Goal: Task Accomplishment & Management: Use online tool/utility

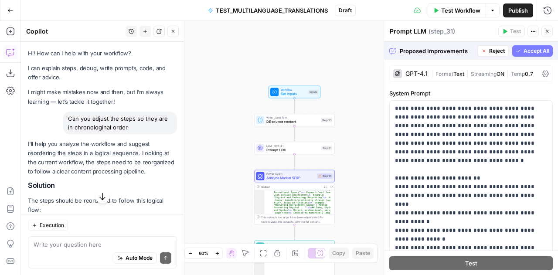
scroll to position [652, 0]
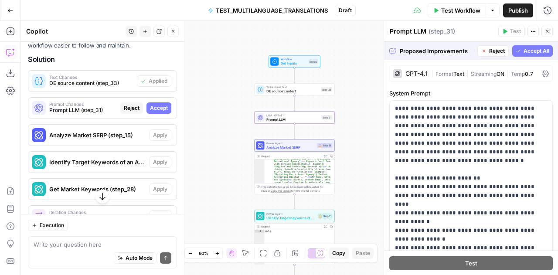
click at [152, 109] on span "Accept" at bounding box center [159, 108] width 18 height 8
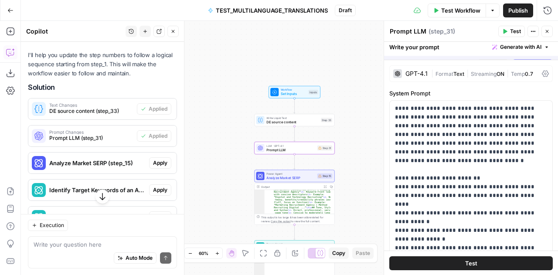
scroll to position [680, 0]
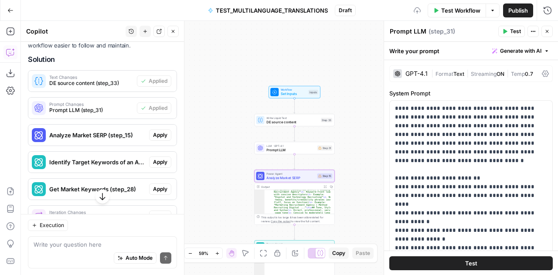
click at [154, 134] on button "Apply" at bounding box center [160, 135] width 22 height 11
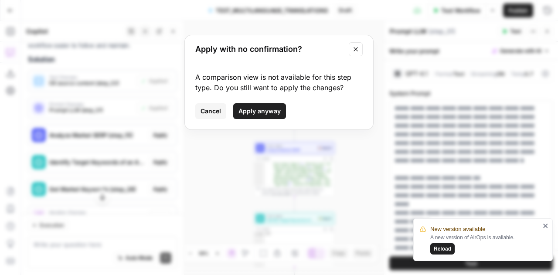
click at [211, 113] on span "Cancel" at bounding box center [211, 111] width 21 height 9
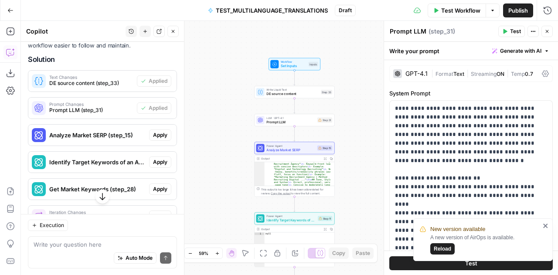
click at [546, 226] on icon "close" at bounding box center [546, 226] width 4 height 4
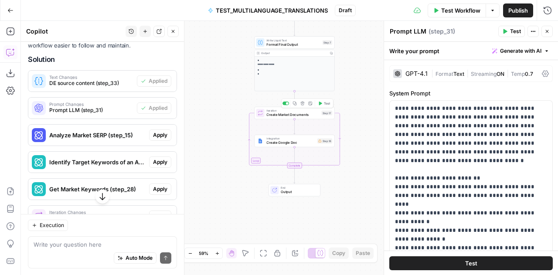
click at [294, 117] on span "Create Market Documents" at bounding box center [293, 114] width 53 height 5
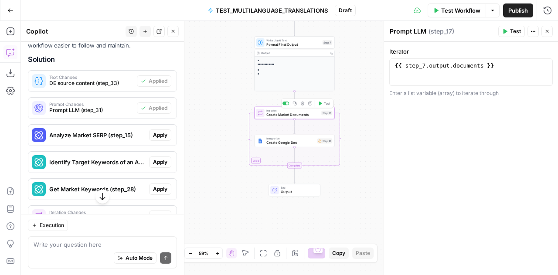
type textarea "Create Market Documents"
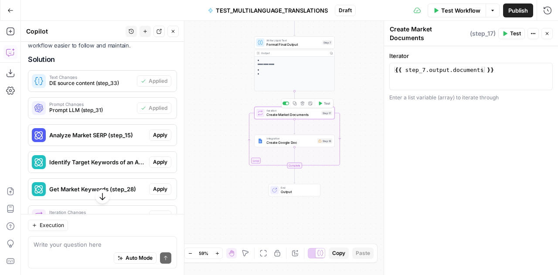
click at [294, 117] on span "Create Market Documents" at bounding box center [293, 114] width 53 height 5
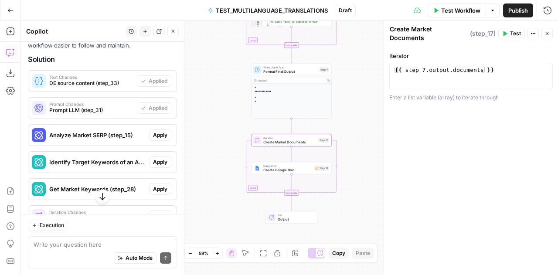
click at [410, 123] on div "Iterator 1 {{ step_7 . output . documents }} XXXXXXXXXXXXXXXXXXXXXXXXXXXXXXXXXX…" at bounding box center [471, 160] width 174 height 229
click at [373, 86] on div "Workflow Set Inputs Inputs Write Liquid Text DE source content Step 33 LLM · GP…" at bounding box center [289, 148] width 537 height 254
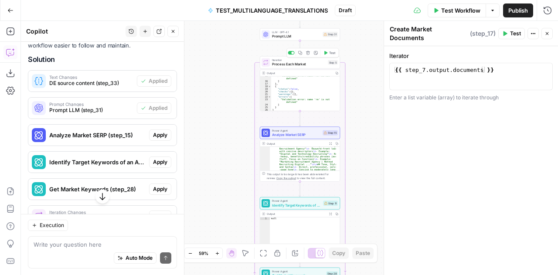
click at [295, 64] on span "Process Each Market" at bounding box center [299, 64] width 54 height 5
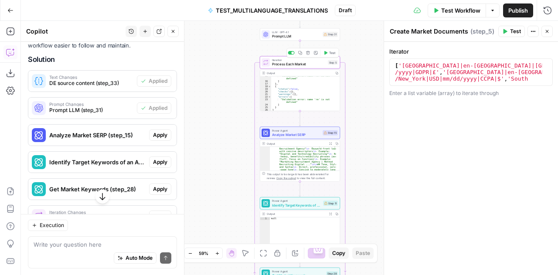
type textarea "Process Each Market"
click at [295, 94] on div ""Validation error: name 're' is not defined" ] } , { "status" : false , "checks…" at bounding box center [303, 96] width 65 height 42
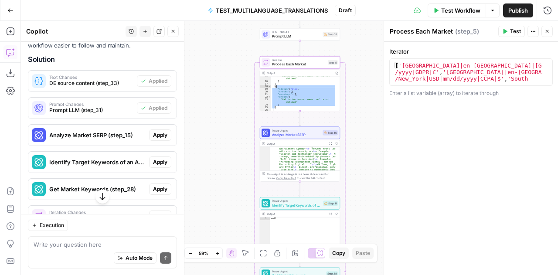
click at [295, 94] on div ""Validation error: name 're' is not defined" ] } , { "status" : false , "checks…" at bounding box center [303, 96] width 65 height 42
type textarea "**********"
click at [295, 94] on div ""Validation error: name 're' is not defined" ] } , { "status" : false , "checks…" at bounding box center [303, 96] width 65 height 42
click at [264, 73] on icon at bounding box center [264, 73] width 3 height 3
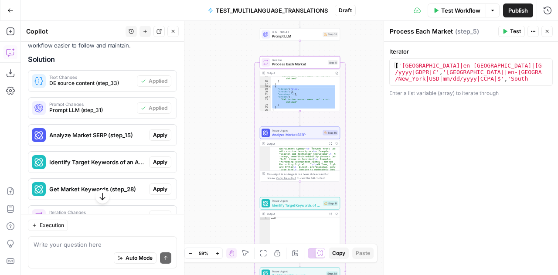
click at [264, 73] on icon at bounding box center [264, 73] width 3 height 3
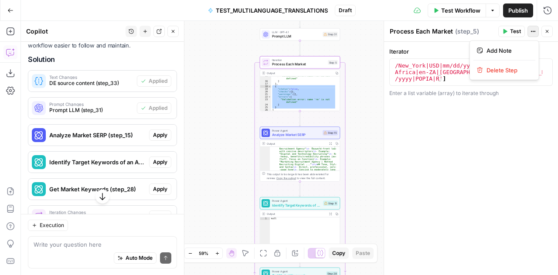
click at [533, 27] on button "Actions" at bounding box center [533, 31] width 11 height 11
click at [304, 132] on span "Analyze Market SERP" at bounding box center [296, 134] width 49 height 5
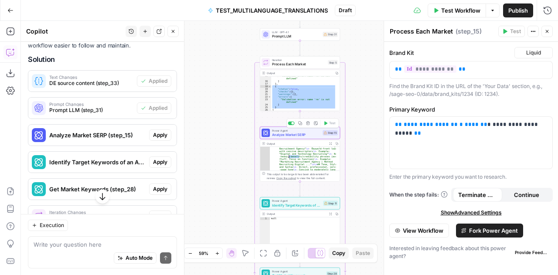
type textarea "Analyze Market SERP"
click at [305, 162] on div ""SERP Research" : "## Persona and Search Intent Analysis \n\n 1) Who is searchi…" at bounding box center [303, 159] width 66 height 24
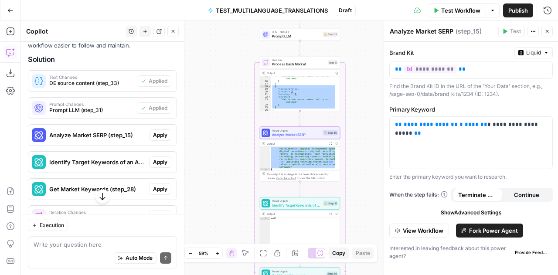
scroll to position [901, 0]
click at [331, 143] on icon "button" at bounding box center [330, 143] width 3 height 3
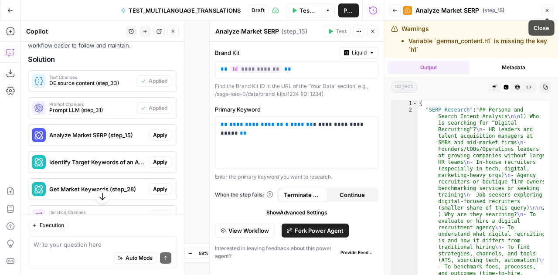
click at [546, 12] on icon "button" at bounding box center [547, 10] width 5 height 5
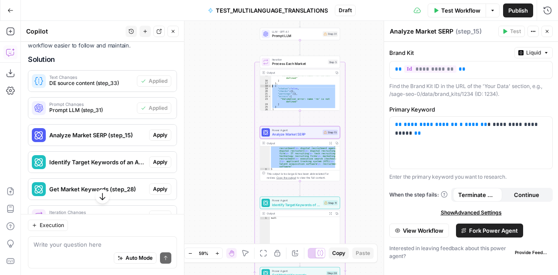
click at [292, 91] on div ""Validation error: name 're' is not defined" ] } , { "status" : false , "checks…" at bounding box center [303, 93] width 65 height 34
click at [292, 91] on div ""Validation error: name 're' is not defined" ] } , { "status" : false , "checks…" at bounding box center [303, 96] width 65 height 42
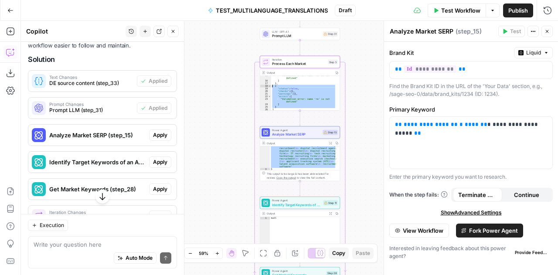
type textarea "* *"
click at [322, 65] on span "Process Each Market" at bounding box center [299, 63] width 54 height 5
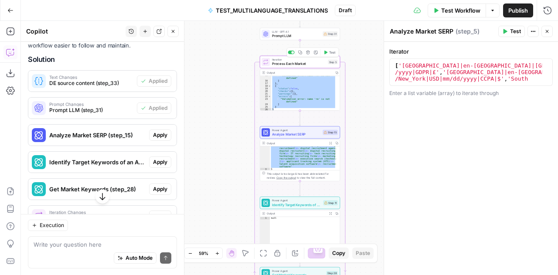
type textarea "Process Each Market"
click at [322, 65] on span "Process Each Market" at bounding box center [299, 63] width 54 height 5
click at [288, 95] on div ""Validation error: name 're' is not defined" ] } , { "status" : false , "checks…" at bounding box center [303, 93] width 65 height 34
click at [288, 95] on div ""Validation error: name 're' is not defined" ] } , { "status" : false , "checks…" at bounding box center [303, 96] width 65 height 42
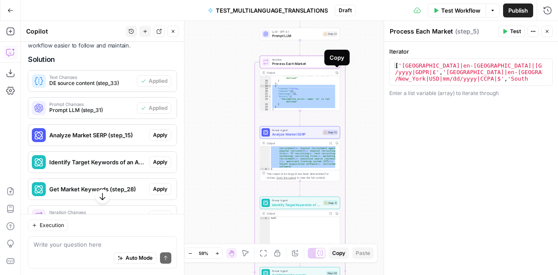
click at [337, 73] on icon "button" at bounding box center [336, 72] width 3 height 3
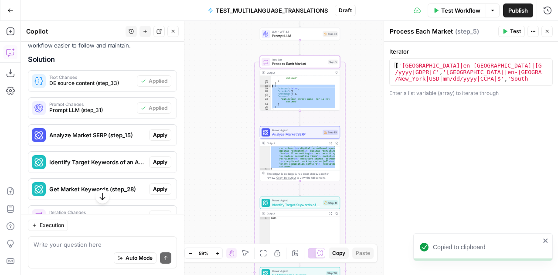
click at [297, 95] on div ""Validation error: name 're' is not defined" ] } , { "status" : false , "checks…" at bounding box center [303, 93] width 65 height 34
click at [301, 65] on span "Process Each Market" at bounding box center [299, 63] width 54 height 5
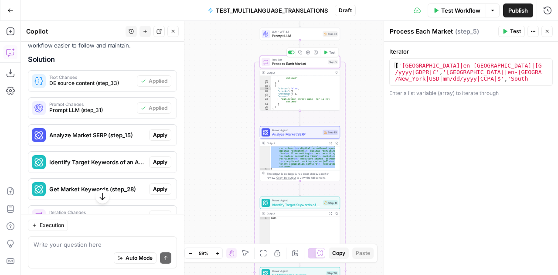
click at [301, 65] on span "Process Each Market" at bounding box center [299, 63] width 54 height 5
click at [527, 34] on div "Test Actions Close" at bounding box center [526, 31] width 55 height 11
click at [534, 32] on icon "button" at bounding box center [533, 31] width 5 height 5
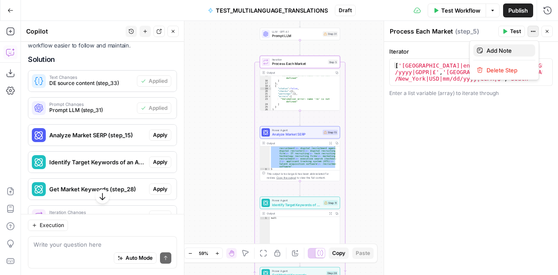
click at [512, 48] on span "Add Note" at bounding box center [508, 50] width 42 height 9
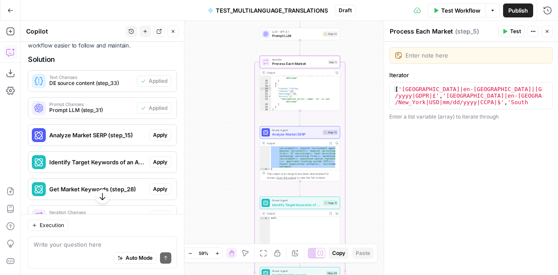
click at [547, 29] on icon "button" at bounding box center [547, 31] width 5 height 5
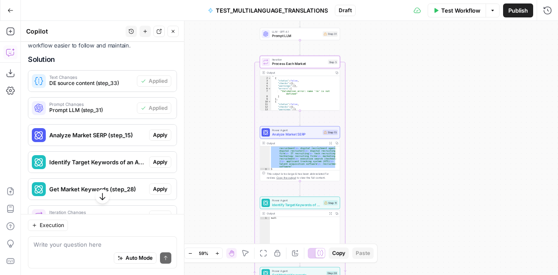
scroll to position [0, 0]
click at [265, 75] on div "Output Copy" at bounding box center [300, 72] width 80 height 7
click at [277, 97] on div "[ { "status" : false , "checks" : { } , "warnings" : [ ] , "errors" : [ "Valida…" at bounding box center [303, 96] width 65 height 40
click at [296, 88] on div "[ { "status" : false , "checks" : { } , "warnings" : [ ] , "errors" : [ "Valida…" at bounding box center [303, 95] width 65 height 40
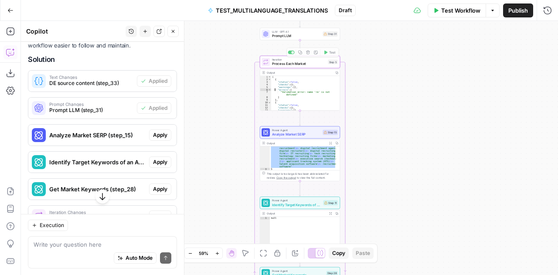
type textarea "**********"
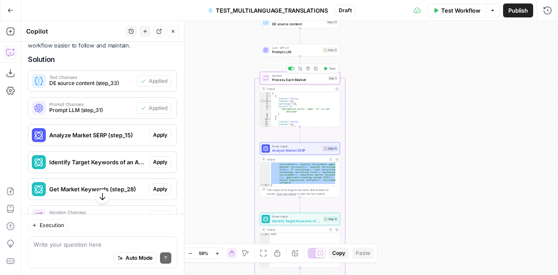
click at [300, 82] on span "Process Each Market" at bounding box center [299, 79] width 54 height 5
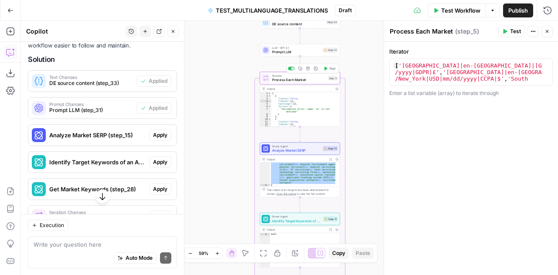
click at [300, 82] on span "Process Each Market" at bounding box center [299, 79] width 54 height 5
type textarea "**********"
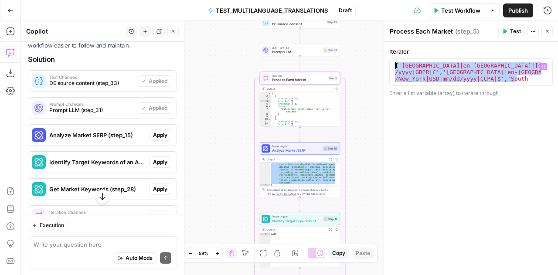
drag, startPoint x: 523, startPoint y: 82, endPoint x: 396, endPoint y: 60, distance: 128.4
click at [396, 60] on div "**********" at bounding box center [472, 71] width 164 height 27
drag, startPoint x: 295, startPoint y: 172, endPoint x: 472, endPoint y: 196, distance: 178.7
click at [472, 196] on div "**********" at bounding box center [471, 158] width 174 height 233
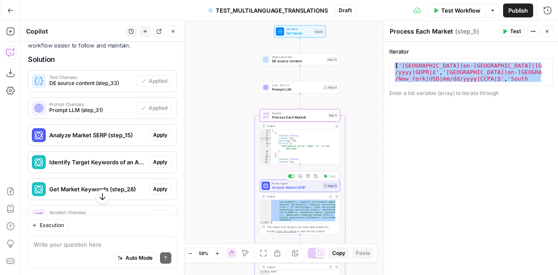
click at [298, 185] on span "Analyze Market SERP" at bounding box center [296, 187] width 49 height 5
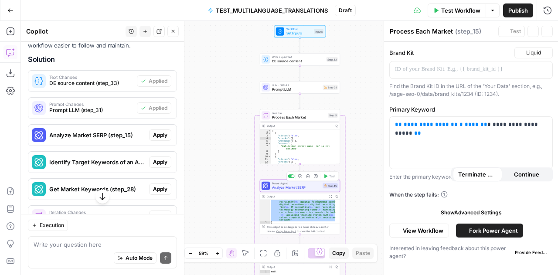
type textarea "Analyze Market SERP"
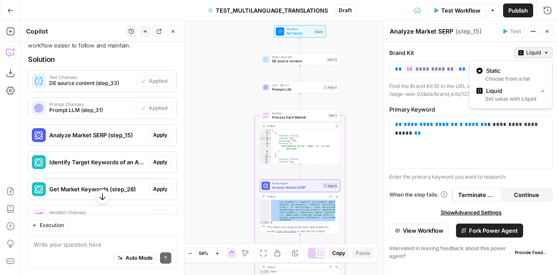
click at [547, 52] on icon "button" at bounding box center [546, 52] width 3 height 1
click at [524, 66] on span "Static" at bounding box center [513, 70] width 55 height 9
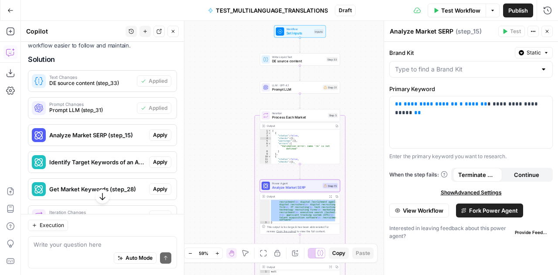
click at [541, 69] on div at bounding box center [543, 69] width 7 height 9
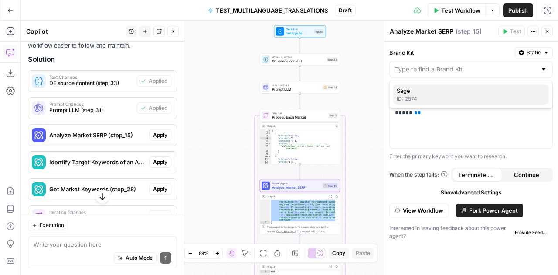
click at [429, 96] on div "ID: 2574" at bounding box center [471, 99] width 149 height 8
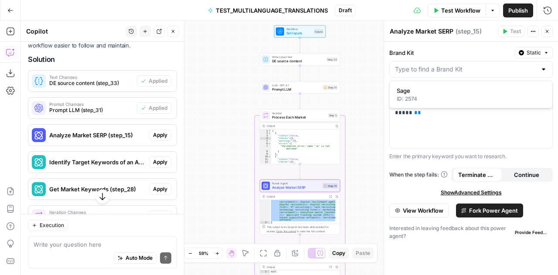
type input "Sage"
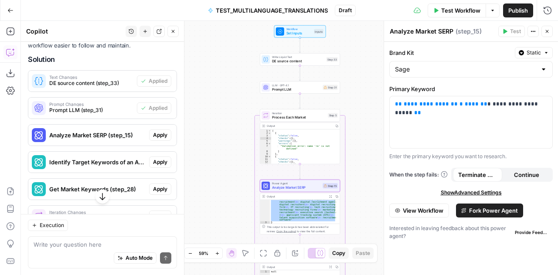
click at [476, 190] on span "Show Advanced Settings" at bounding box center [471, 193] width 61 height 8
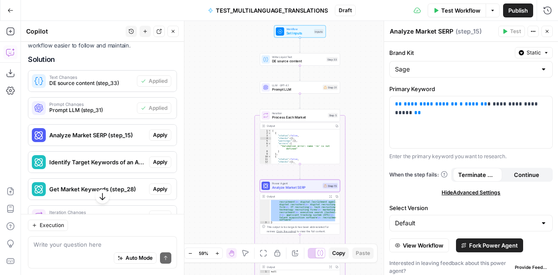
scroll to position [3, 0]
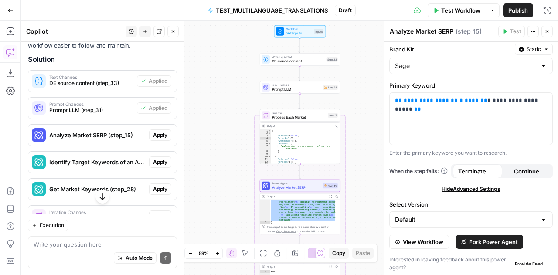
click at [540, 219] on div at bounding box center [543, 219] width 7 height 9
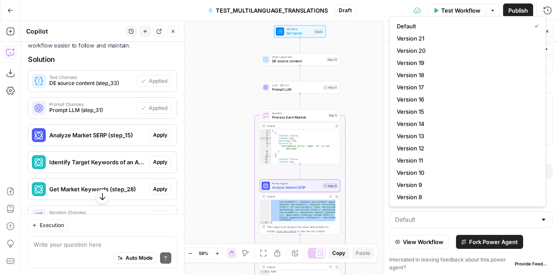
click at [540, 219] on div at bounding box center [543, 219] width 7 height 9
click at [540, 218] on div at bounding box center [543, 219] width 7 height 9
type input "Default"
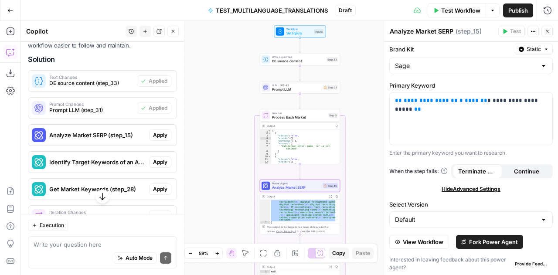
click at [547, 173] on div "**********" at bounding box center [471, 157] width 174 height 239
click at [424, 239] on span "View Workflow" at bounding box center [423, 242] width 41 height 9
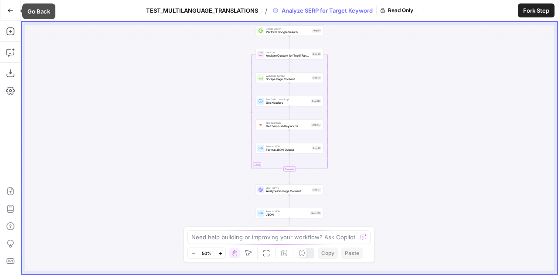
click at [10, 14] on button "Go Back" at bounding box center [11, 11] width 16 height 16
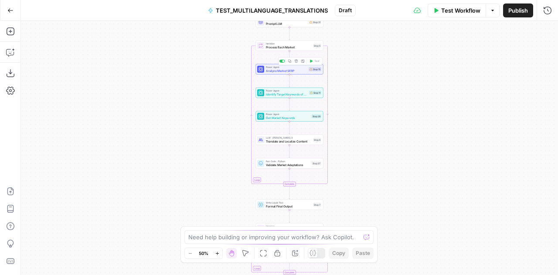
click at [287, 71] on span "Analyze Market SERP" at bounding box center [286, 70] width 41 height 4
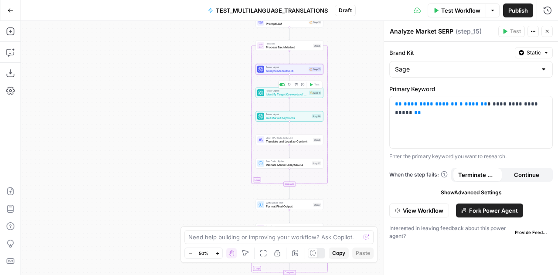
click at [291, 94] on span "Identify Target Keywords of an Article" at bounding box center [286, 94] width 41 height 4
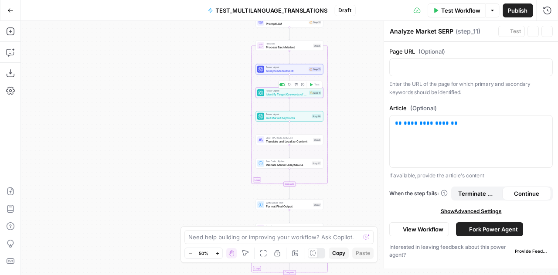
type textarea "Identify Target Keywords of an Article"
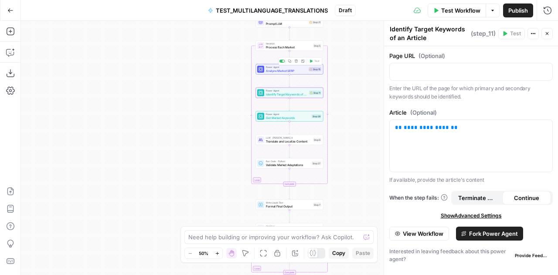
click at [282, 71] on span "Analyze Market SERP" at bounding box center [286, 70] width 41 height 4
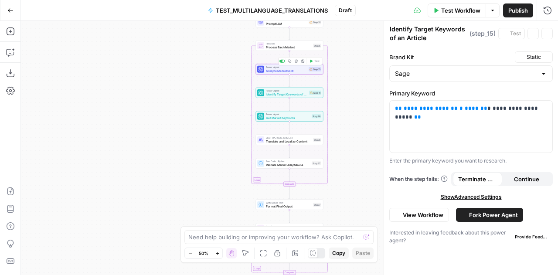
type textarea "Analyze Market SERP"
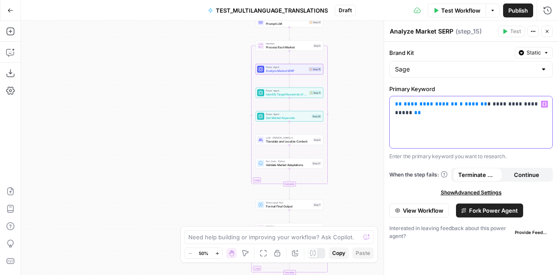
drag, startPoint x: 539, startPoint y: 104, endPoint x: 390, endPoint y: 106, distance: 148.3
click at [390, 106] on div "**********" at bounding box center [471, 122] width 163 height 52
copy p "**********"
click at [271, 94] on span "Identify Target Keywords of an Article" at bounding box center [286, 94] width 41 height 4
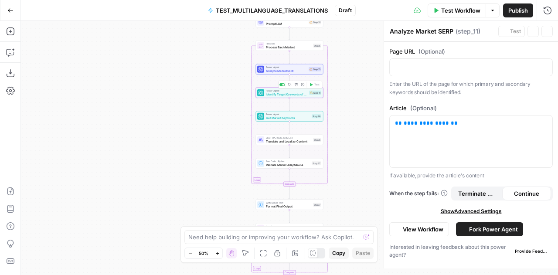
type textarea "Identify Target Keywords of an Article"
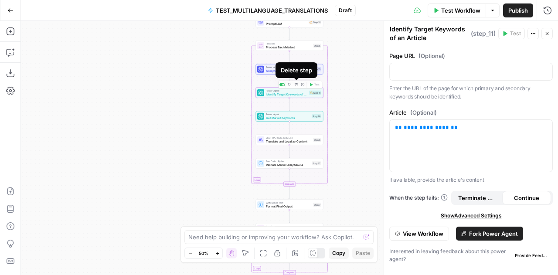
click at [296, 86] on button "Delete step" at bounding box center [297, 85] width 6 height 6
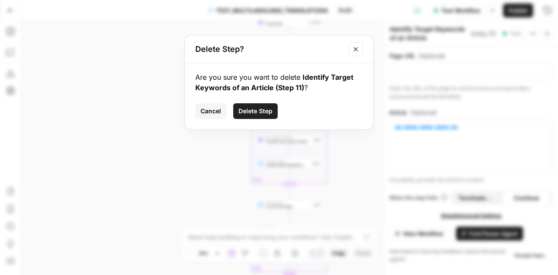
click at [355, 53] on div "Delete Step?" at bounding box center [279, 49] width 188 height 28
click at [355, 53] on button "Close modal" at bounding box center [356, 49] width 14 height 14
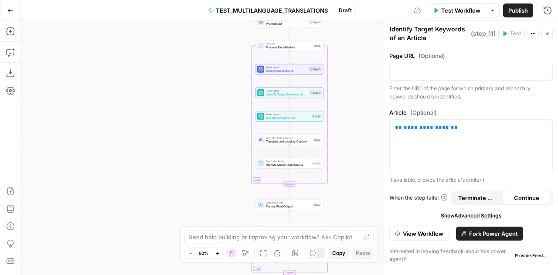
click at [45, 11] on div "Go Back TEST_MULTILANGUAGE_TRANSLATIONS Draft Test Workflow Options Publish Run…" at bounding box center [279, 10] width 558 height 21
click at [3, 27] on div "Add Steps Copilot Download as JSON Settings Import JSON AirOps Academy Help Giv…" at bounding box center [10, 148] width 21 height 254
click at [7, 31] on icon "button" at bounding box center [10, 31] width 9 height 9
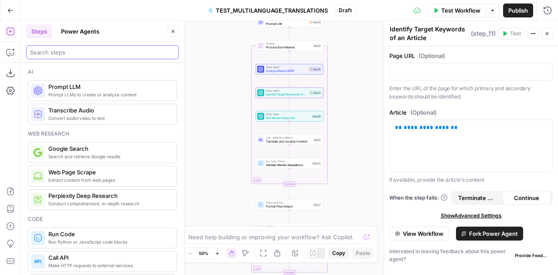
click at [83, 49] on input "search" at bounding box center [102, 52] width 145 height 9
click at [40, 30] on button "Steps" at bounding box center [39, 31] width 26 height 14
click at [75, 33] on button "Power Agents" at bounding box center [80, 31] width 49 height 14
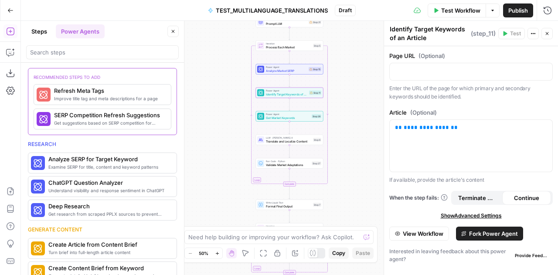
click at [41, 31] on button "Steps" at bounding box center [39, 31] width 26 height 14
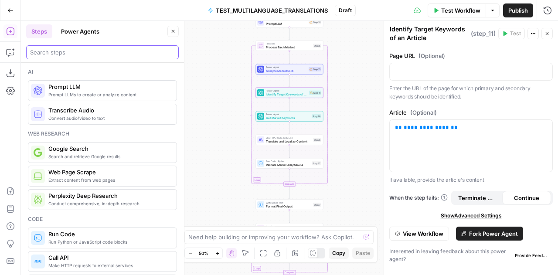
click at [55, 48] on input "search" at bounding box center [102, 52] width 145 height 9
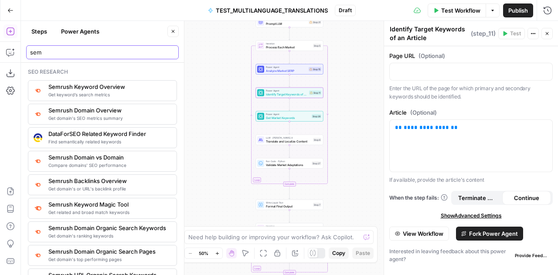
type input "sem"
click at [77, 206] on span "Semrush Keyword Magic Tool" at bounding box center [108, 204] width 121 height 9
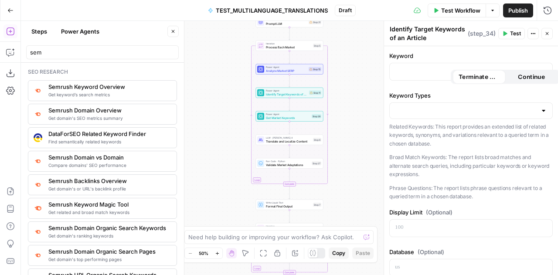
type textarea "Semrush Keyword Magic Tool"
click at [278, 92] on span "Identify Target Keywords of an Article" at bounding box center [286, 94] width 41 height 4
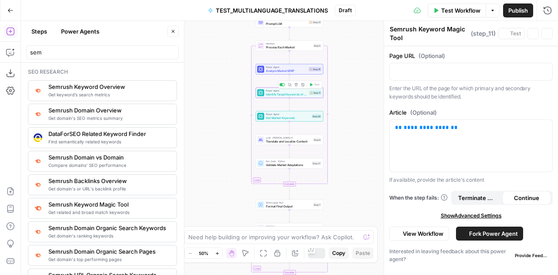
type textarea "Identify Target Keywords of an Article"
click at [296, 84] on icon "button" at bounding box center [296, 84] width 3 height 3
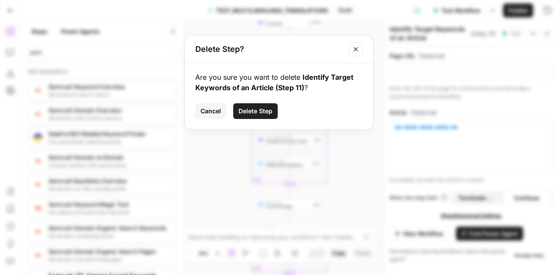
drag, startPoint x: 268, startPoint y: 103, endPoint x: 263, endPoint y: 112, distance: 10.5
click at [263, 112] on div "Are you sure you want to delete Identify Target Keywords of an Article (Step 11…" at bounding box center [279, 96] width 188 height 66
click at [263, 112] on span "Delete Step" at bounding box center [256, 111] width 34 height 9
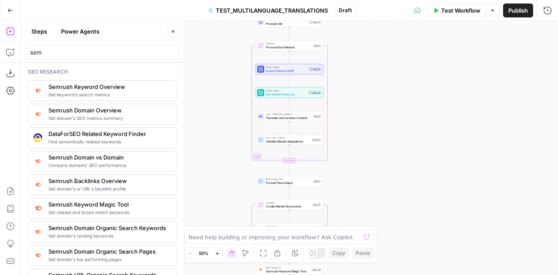
click at [92, 236] on span "Get domain's ranking keywords" at bounding box center [108, 235] width 121 height 7
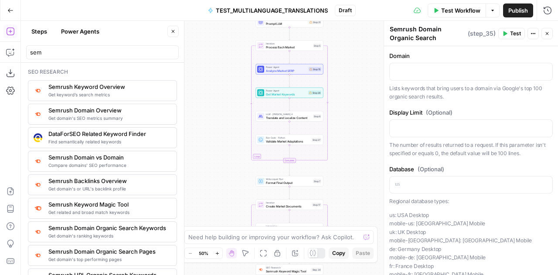
click at [88, 209] on span "Get related and broad match keywords" at bounding box center [108, 212] width 121 height 7
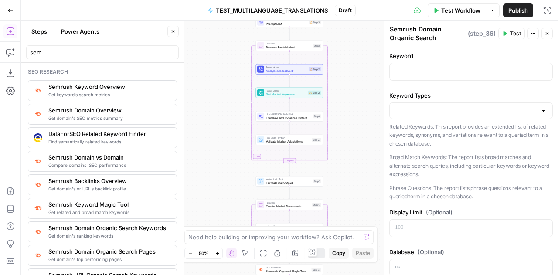
type textarea "Semrush Keyword Magic Tool"
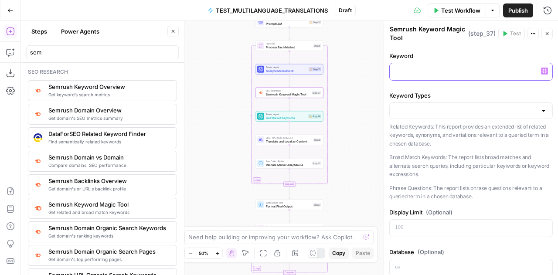
click at [436, 72] on p at bounding box center [471, 71] width 152 height 9
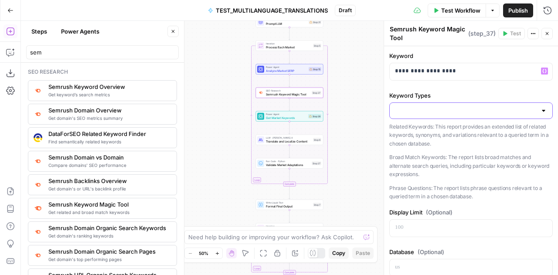
click at [453, 107] on input "Keyword Types" at bounding box center [466, 110] width 142 height 9
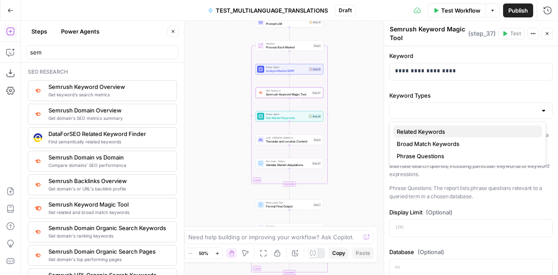
click at [427, 130] on span "Related Keywords" at bounding box center [466, 131] width 139 height 9
type input "Related Keywords"
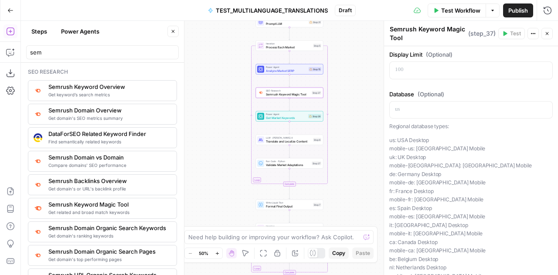
scroll to position [162, 0]
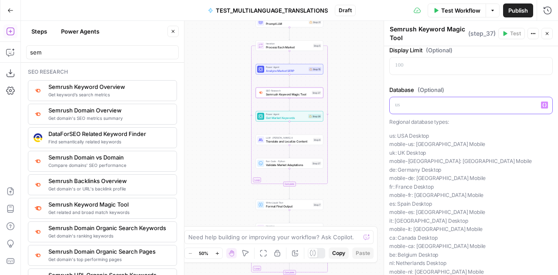
click at [410, 101] on p at bounding box center [471, 105] width 152 height 9
drag, startPoint x: 440, startPoint y: 133, endPoint x: 390, endPoint y: 134, distance: 50.6
click at [390, 134] on p "us: [GEOGRAPHIC_DATA] Desktop mobile-us: [GEOGRAPHIC_DATA] [GEOGRAPHIC_DATA] [G…" at bounding box center [472, 204] width 164 height 145
copy p "us: USA Desktop"
click at [397, 103] on p "**" at bounding box center [468, 105] width 146 height 9
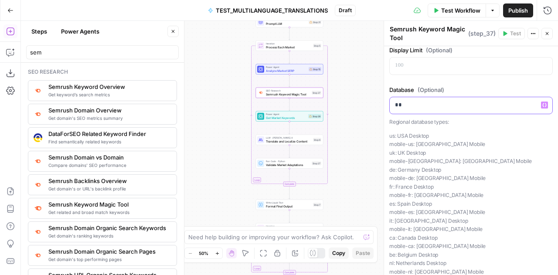
click at [397, 103] on p "**" at bounding box center [468, 105] width 146 height 9
drag, startPoint x: 430, startPoint y: 150, endPoint x: 387, endPoint y: 150, distance: 42.8
click at [387, 150] on div "**********" at bounding box center [471, 148] width 174 height 254
click at [400, 152] on p "us: [GEOGRAPHIC_DATA] Desktop mobile-us: [GEOGRAPHIC_DATA] [GEOGRAPHIC_DATA] [G…" at bounding box center [472, 204] width 164 height 145
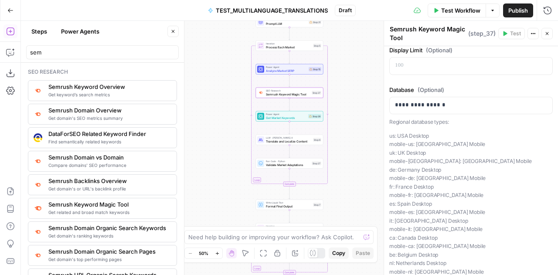
click at [400, 152] on p "us: [GEOGRAPHIC_DATA] Desktop mobile-us: [GEOGRAPHIC_DATA] [GEOGRAPHIC_DATA] [G…" at bounding box center [472, 204] width 164 height 145
click at [455, 101] on p "**********" at bounding box center [468, 105] width 146 height 9
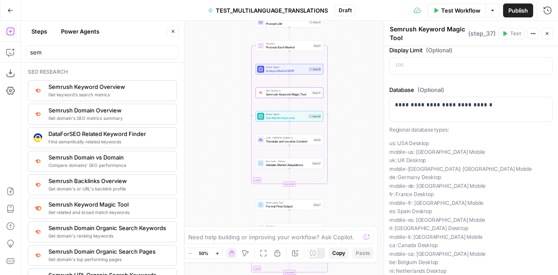
drag, startPoint x: 431, startPoint y: 159, endPoint x: 389, endPoint y: 143, distance: 44.7
click at [389, 143] on div "**********" at bounding box center [471, 104] width 174 height 441
copy p "us: [GEOGRAPHIC_DATA] Desktop mobile-us: [GEOGRAPHIC_DATA] [GEOGRAPHIC_DATA] [G…"
drag, startPoint x: 495, startPoint y: 103, endPoint x: 384, endPoint y: 100, distance: 110.4
click at [384, 100] on div "**********" at bounding box center [471, 148] width 174 height 254
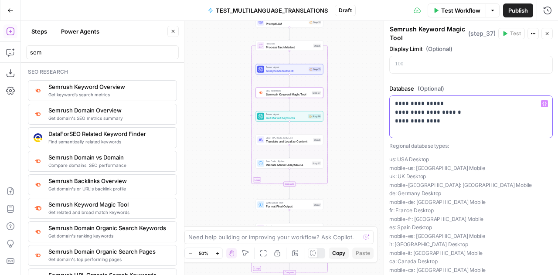
scroll to position [164, 0]
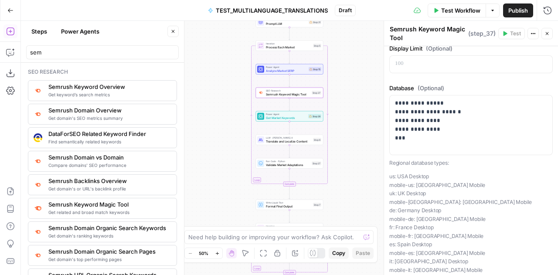
drag, startPoint x: 441, startPoint y: 199, endPoint x: 389, endPoint y: 175, distance: 57.8
click at [389, 175] on div "**********" at bounding box center [471, 120] width 174 height 476
copy p "us: [GEOGRAPHIC_DATA] Desktop mobile-us: [GEOGRAPHIC_DATA] [GEOGRAPHIC_DATA] [G…"
drag, startPoint x: 434, startPoint y: 144, endPoint x: 394, endPoint y: 100, distance: 59.0
click at [394, 100] on div "**********" at bounding box center [471, 125] width 163 height 59
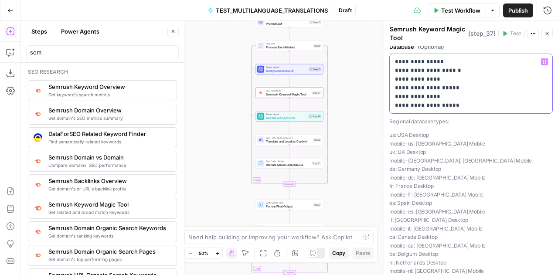
scroll to position [206, 0]
click at [547, 61] on span "Variables Menu" at bounding box center [547, 61] width 0 height 0
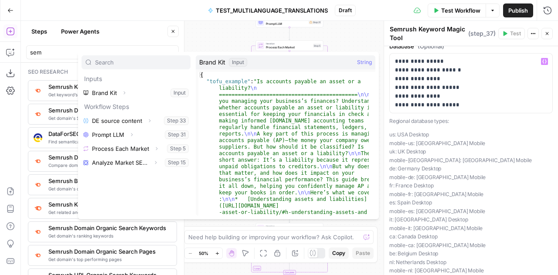
click at [337, 35] on div "Workflow Set Inputs Inputs Write Liquid Text DE source content Step 33 LLM · GP…" at bounding box center [289, 148] width 537 height 254
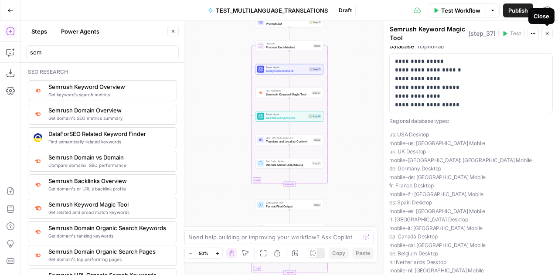
click at [551, 32] on button "Close" at bounding box center [547, 33] width 11 height 11
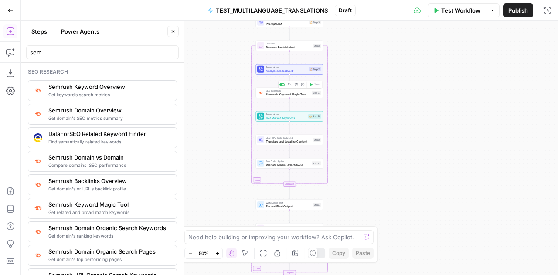
click at [283, 96] on span "Semrush Keyword Magic Tool" at bounding box center [288, 94] width 44 height 4
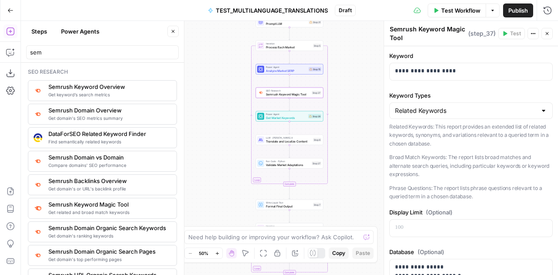
click at [547, 36] on icon "button" at bounding box center [547, 33] width 5 height 5
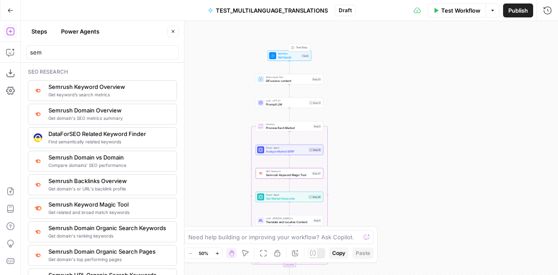
click at [289, 54] on span "Workflow" at bounding box center [289, 53] width 22 height 3
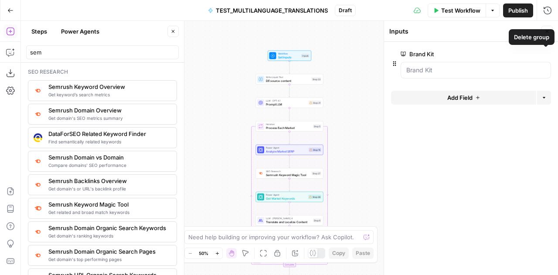
click at [547, 54] on icon "button" at bounding box center [546, 54] width 5 height 5
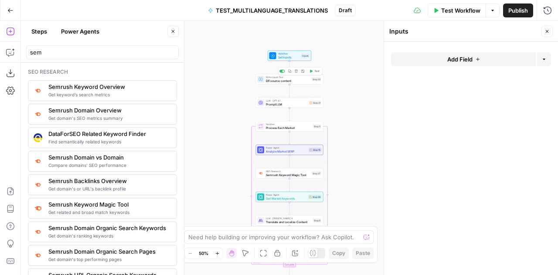
click at [279, 81] on span "DE source content" at bounding box center [288, 81] width 44 height 4
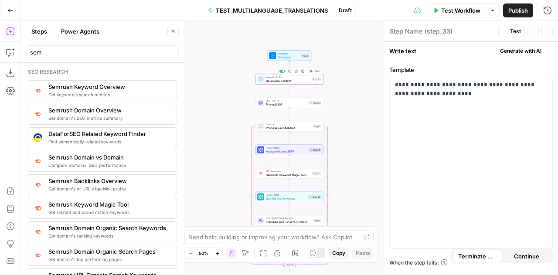
type textarea "DE source content"
click at [416, 53] on div "Write text Generate with AI" at bounding box center [471, 51] width 174 height 18
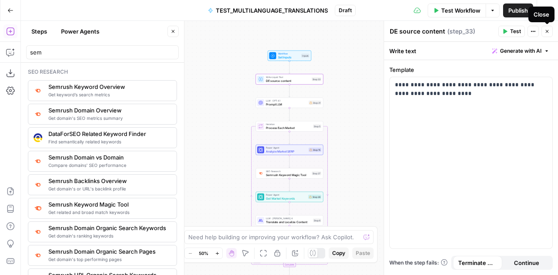
click at [551, 31] on button "Close" at bounding box center [547, 31] width 11 height 11
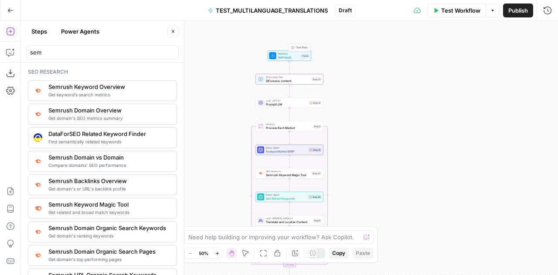
click at [282, 55] on span "Set Inputs" at bounding box center [289, 57] width 22 height 4
click at [458, 60] on span "Add Field" at bounding box center [460, 59] width 25 height 9
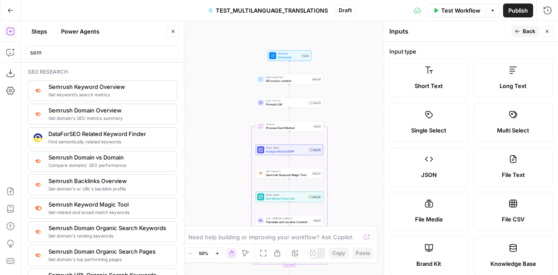
click at [509, 74] on icon at bounding box center [513, 70] width 9 height 9
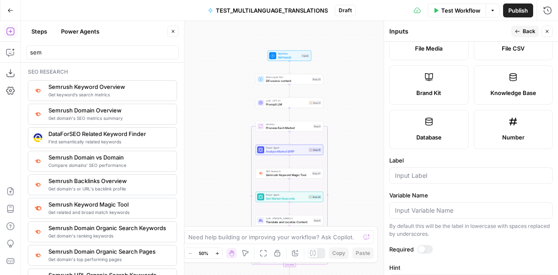
scroll to position [171, 0]
click at [411, 167] on div at bounding box center [472, 175] width 164 height 17
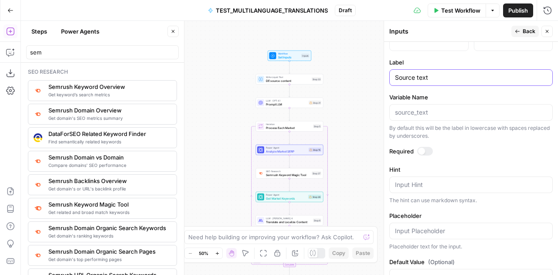
scroll to position [274, 0]
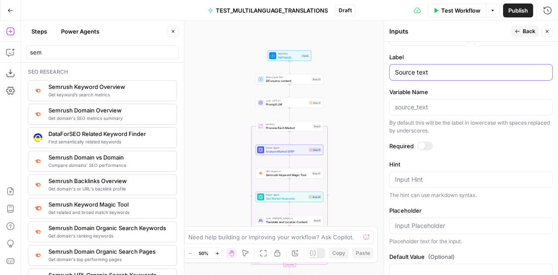
type input "Source text"
click at [427, 142] on div at bounding box center [425, 146] width 16 height 9
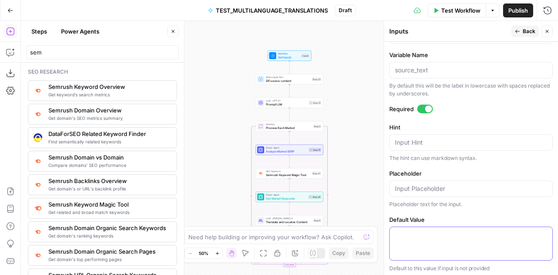
click at [430, 235] on textarea "Default Value" at bounding box center [471, 235] width 152 height 9
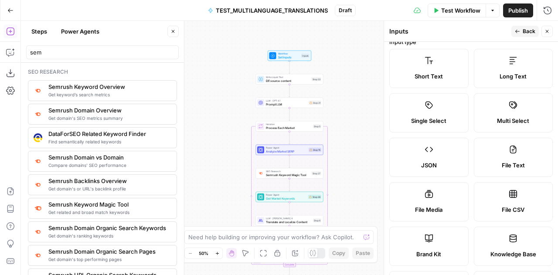
scroll to position [9, 0]
click at [496, 150] on label "File Text" at bounding box center [513, 158] width 79 height 39
type textarea "Supports .pdf, .txt, .docx, .md file types"
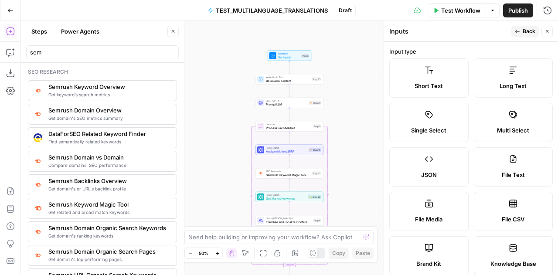
click at [549, 29] on icon "button" at bounding box center [547, 31] width 5 height 5
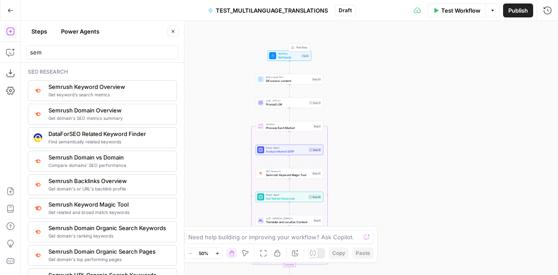
click at [293, 53] on span "Workflow" at bounding box center [289, 53] width 22 height 3
click at [290, 79] on span "DE source content" at bounding box center [288, 81] width 44 height 4
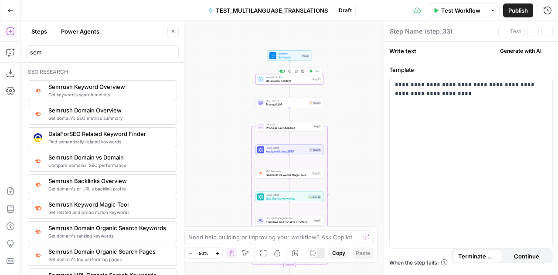
type textarea "DE source content"
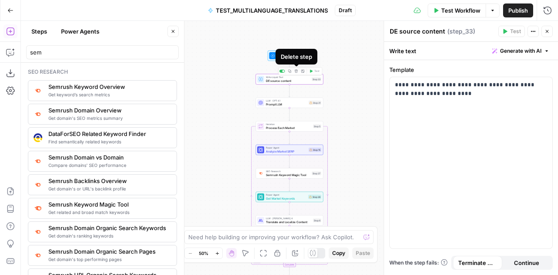
click at [296, 71] on icon "button" at bounding box center [296, 71] width 3 height 3
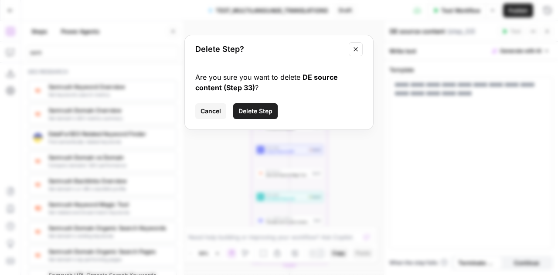
click at [249, 110] on span "Delete Step" at bounding box center [256, 111] width 34 height 9
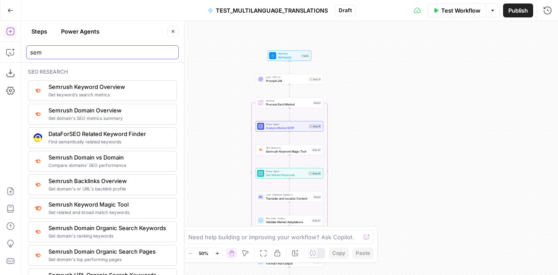
click at [91, 52] on input "sem" at bounding box center [102, 52] width 145 height 9
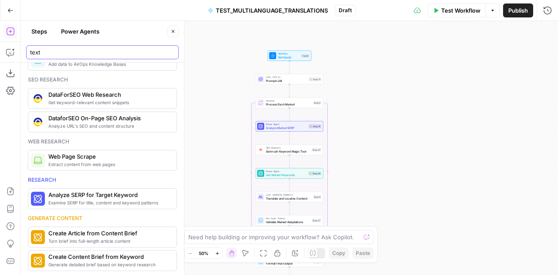
scroll to position [355, 0]
type input "text"
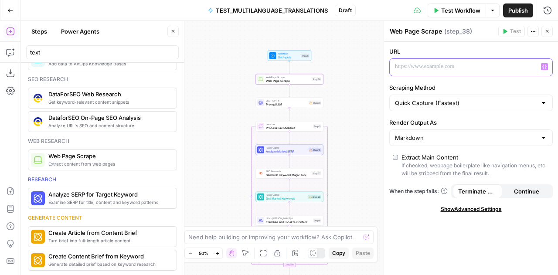
click at [411, 61] on div at bounding box center [464, 67] width 149 height 17
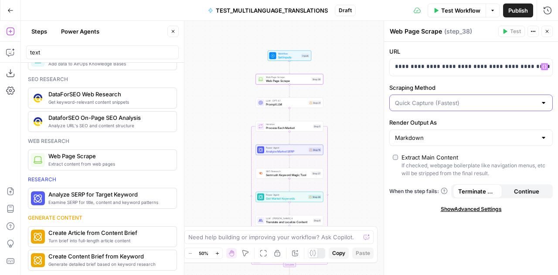
click at [449, 102] on input "Scraping Method" at bounding box center [466, 103] width 142 height 9
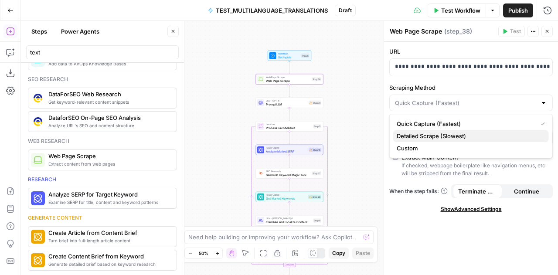
click at [453, 135] on span "Detailed Scrape (Slowest)" at bounding box center [469, 136] width 145 height 9
type input "Detailed Scrape (Slowest)"
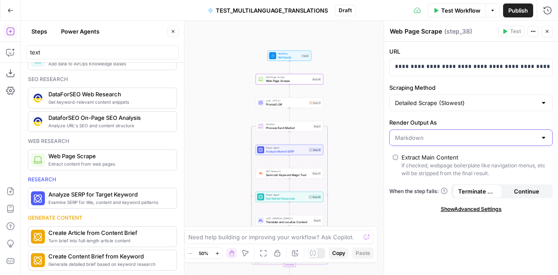
click at [453, 135] on input "Render Output As" at bounding box center [466, 137] width 142 height 9
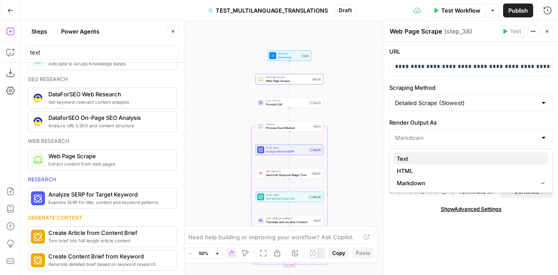
click at [424, 160] on span "Text" at bounding box center [469, 158] width 145 height 9
type input "Text"
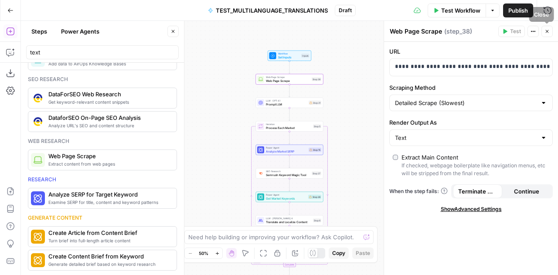
click at [546, 32] on icon "button" at bounding box center [547, 31] width 5 height 5
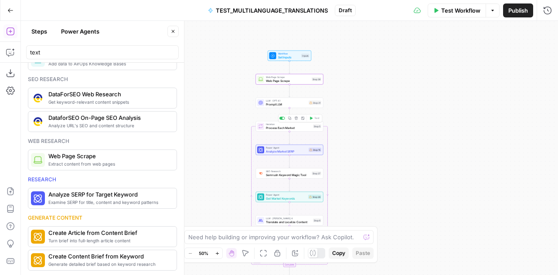
click at [277, 126] on span "Process Each Market" at bounding box center [288, 128] width 45 height 4
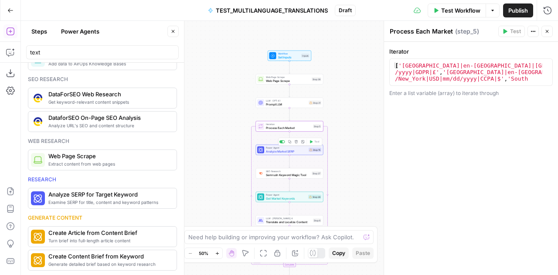
click at [278, 153] on span "Analyze Market SERP" at bounding box center [286, 151] width 41 height 4
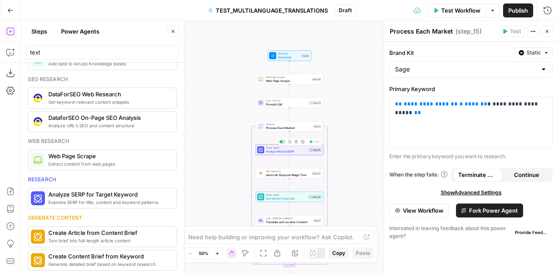
type textarea "Analyze Market SERP"
click at [282, 172] on span "SEO Research" at bounding box center [288, 171] width 44 height 3
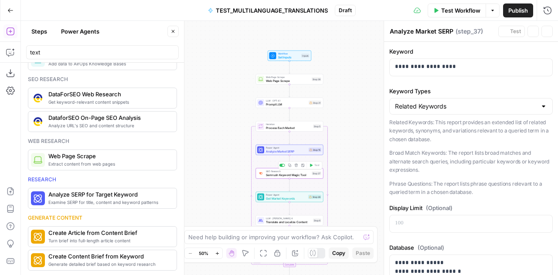
type textarea "Semrush Keyword Magic Tool"
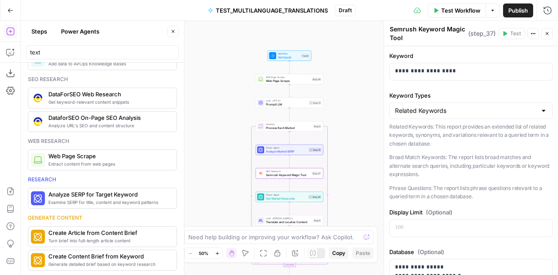
drag, startPoint x: 405, startPoint y: 39, endPoint x: 390, endPoint y: 30, distance: 17.2
click at [390, 30] on textarea "Semrush Keyword Magic Tool" at bounding box center [428, 33] width 76 height 17
click at [280, 152] on span "Analyze Market SERP" at bounding box center [286, 151] width 41 height 4
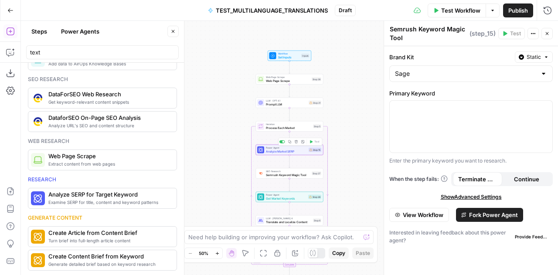
click at [280, 152] on span "Analyze Market SERP" at bounding box center [286, 151] width 41 height 4
type textarea "Analyze Market SERP"
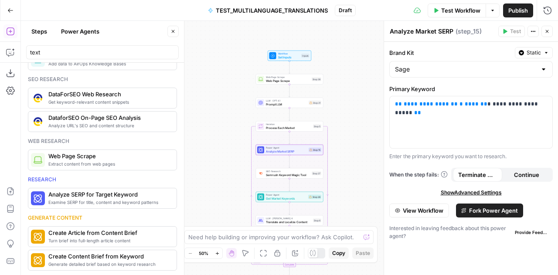
click at [280, 149] on span "Analyze Market SERP" at bounding box center [286, 151] width 41 height 4
click at [275, 199] on span "Get Market Keywords" at bounding box center [286, 198] width 41 height 4
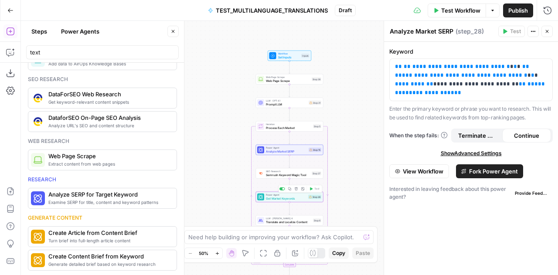
type textarea "Get Market Keywords"
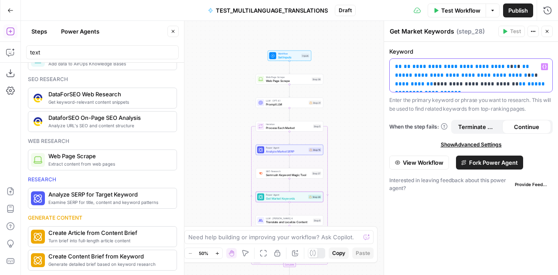
click at [541, 84] on p "**********" at bounding box center [471, 75] width 153 height 26
click at [544, 65] on icon "button" at bounding box center [545, 67] width 4 height 4
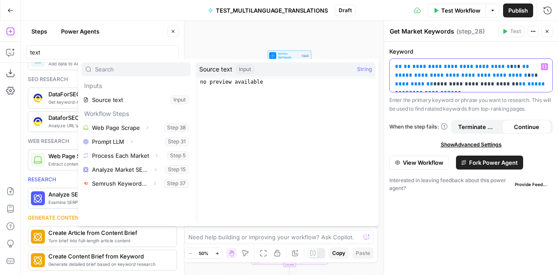
click at [544, 65] on icon "button" at bounding box center [545, 67] width 4 height 4
click at [434, 81] on span "**" at bounding box center [430, 84] width 7 height 6
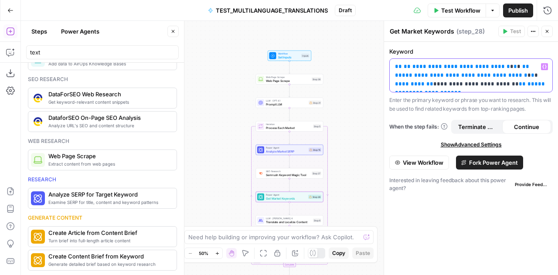
click at [540, 85] on p "**********" at bounding box center [471, 75] width 153 height 26
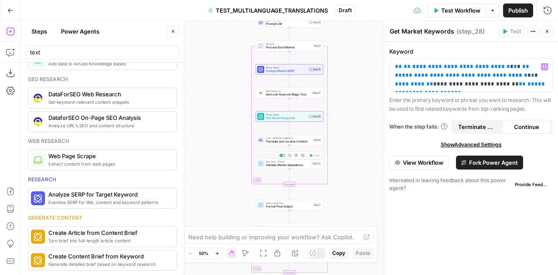
click at [284, 165] on span "Validate Market Adaptations" at bounding box center [288, 165] width 44 height 4
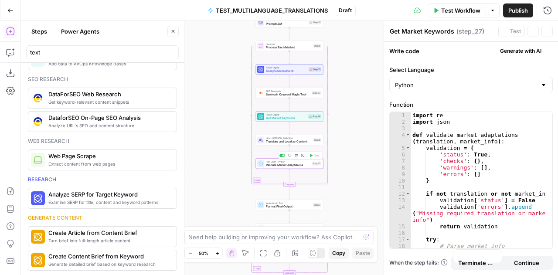
type textarea "Validate Market Adaptations"
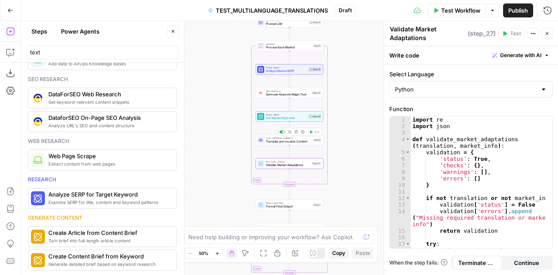
click at [266, 142] on span "Translate and Localize Content" at bounding box center [288, 142] width 45 height 4
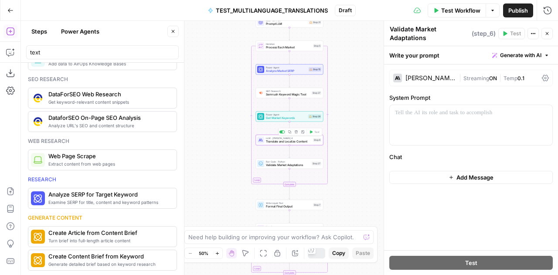
type textarea "Translate and Localize Content"
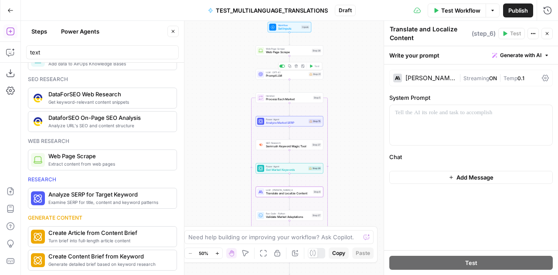
click at [272, 75] on span "Prompt LLM" at bounding box center [286, 76] width 41 height 4
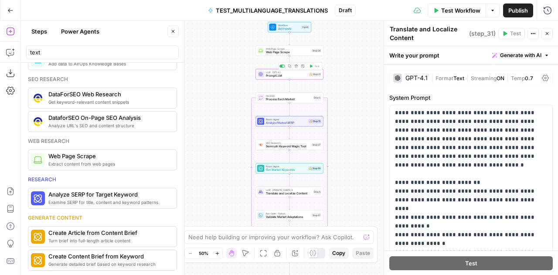
type textarea "Prompt LLM"
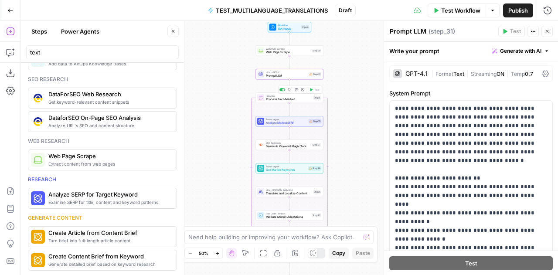
click at [283, 101] on span "Process Each Market" at bounding box center [288, 99] width 45 height 4
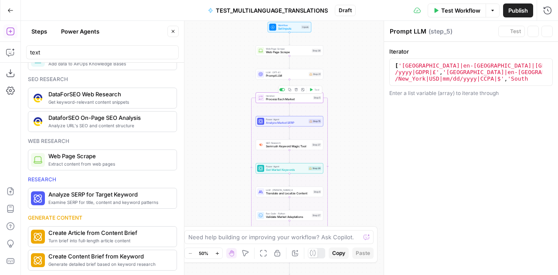
type textarea "Process Each Market"
click at [296, 67] on icon "button" at bounding box center [296, 66] width 3 height 3
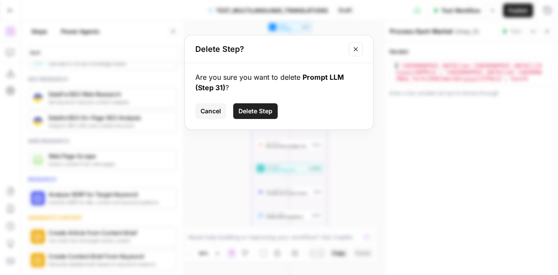
click at [259, 115] on span "Delete Step" at bounding box center [256, 111] width 34 height 9
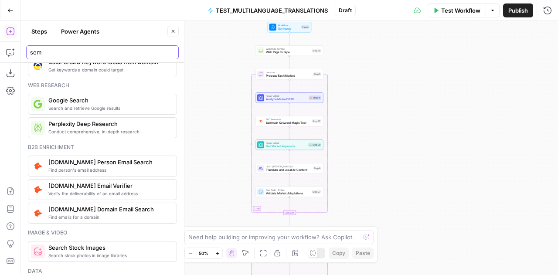
scroll to position [0, 0]
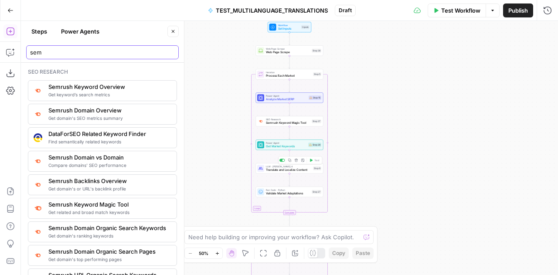
type input "sem"
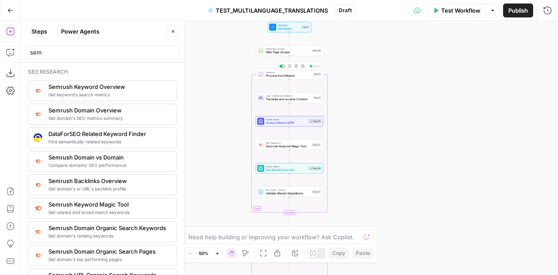
click at [273, 71] on span "Iteration" at bounding box center [288, 72] width 45 height 3
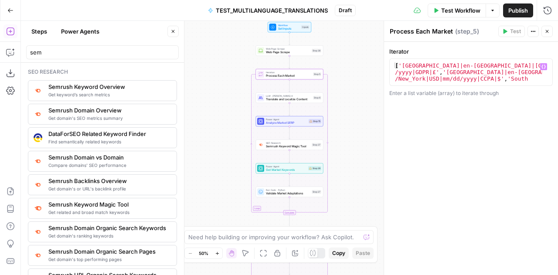
type textarea "**********"
click at [519, 80] on div "[ '[GEOGRAPHIC_DATA]|en-[GEOGRAPHIC_DATA]|[GEOGRAPHIC_DATA]/[GEOGRAPHIC_DATA]|G…" at bounding box center [468, 104] width 150 height 85
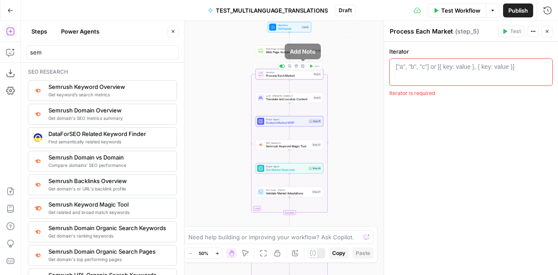
click at [296, 67] on icon "button" at bounding box center [296, 66] width 3 height 3
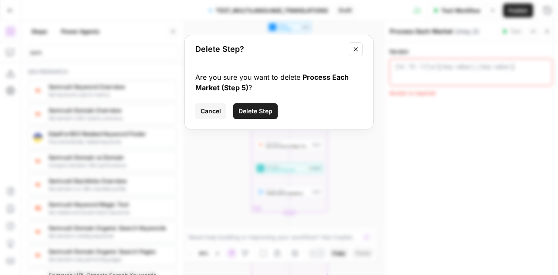
click at [255, 111] on span "Delete Step" at bounding box center [256, 111] width 34 height 9
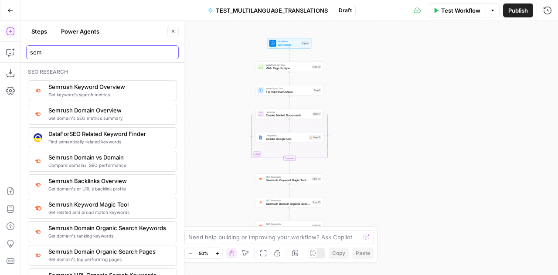
click at [65, 53] on input "sem" at bounding box center [102, 52] width 145 height 9
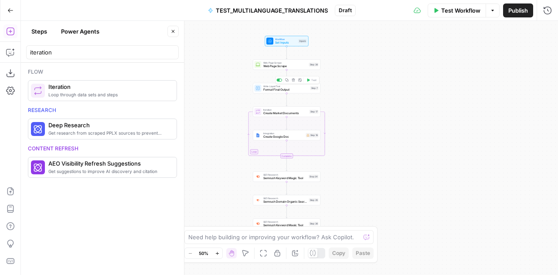
click at [293, 80] on icon "button" at bounding box center [293, 80] width 3 height 3
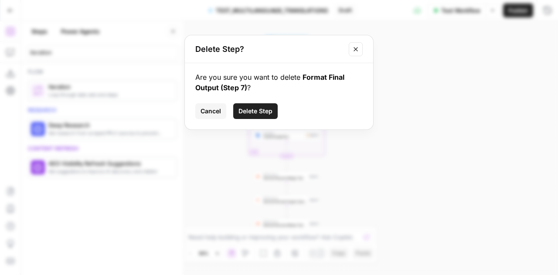
click at [258, 108] on span "Delete Step" at bounding box center [256, 111] width 34 height 9
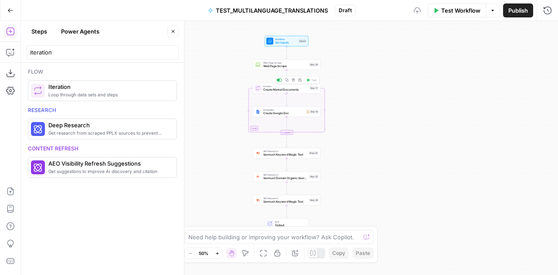
click at [294, 83] on div "Copy step Delete step Add Note Test" at bounding box center [298, 80] width 44 height 8
click at [294, 81] on icon "button" at bounding box center [293, 80] width 3 height 3
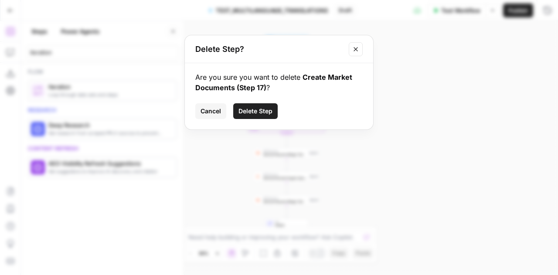
click at [259, 113] on span "Delete Step" at bounding box center [256, 111] width 34 height 9
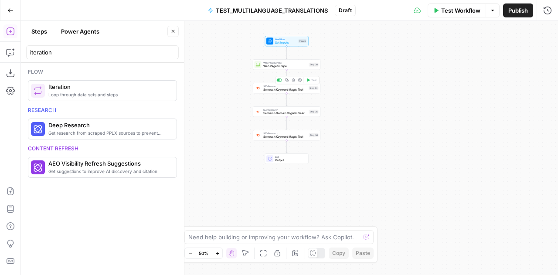
click at [294, 80] on icon "button" at bounding box center [293, 80] width 3 height 3
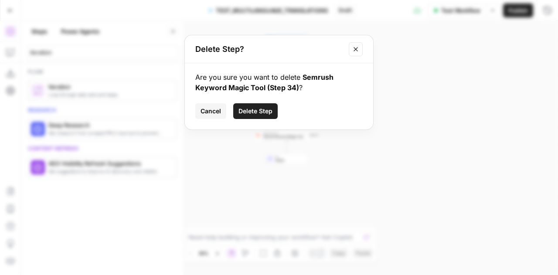
click at [262, 112] on span "Delete Step" at bounding box center [256, 111] width 34 height 9
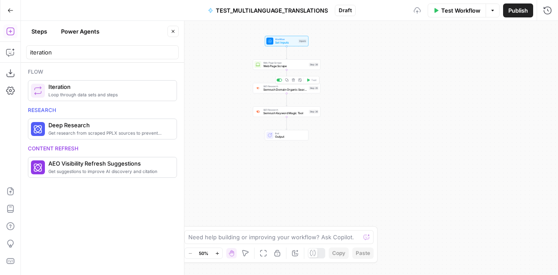
click at [293, 80] on icon "button" at bounding box center [293, 80] width 3 height 3
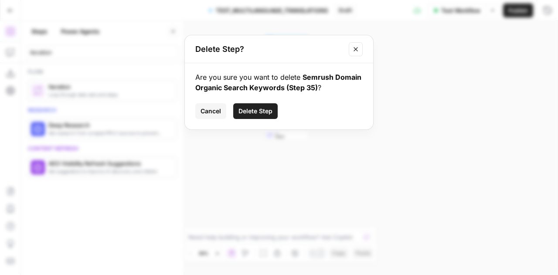
click at [258, 109] on span "Delete Step" at bounding box center [256, 111] width 34 height 9
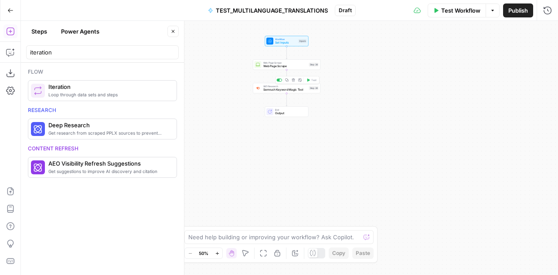
click at [292, 81] on icon "button" at bounding box center [293, 80] width 3 height 3
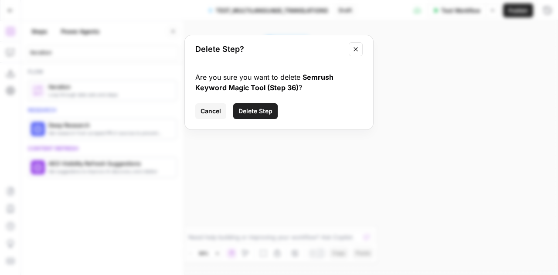
click at [257, 121] on div "Are you sure you want to delete Semrush Keyword Magic Tool (Step 36) ? Cancel D…" at bounding box center [279, 96] width 188 height 66
click at [263, 107] on span "Delete Step" at bounding box center [256, 111] width 34 height 9
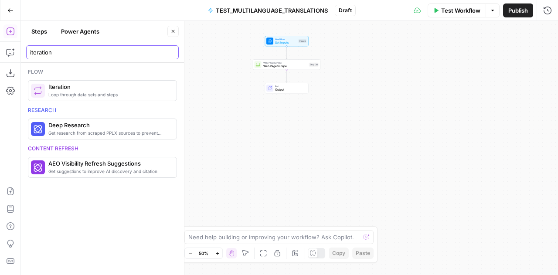
click at [34, 52] on input "iteration" at bounding box center [102, 52] width 145 height 9
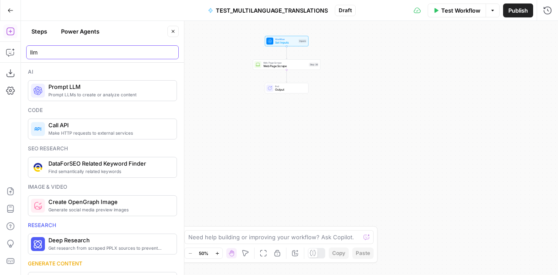
type input "llm"
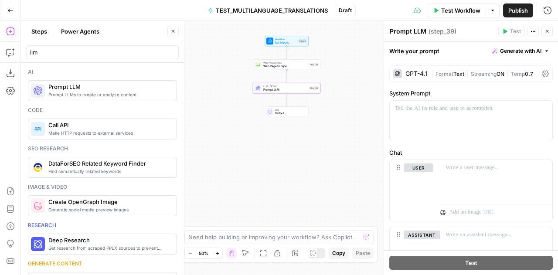
click at [423, 71] on div "GPT-4.1" at bounding box center [417, 74] width 22 height 6
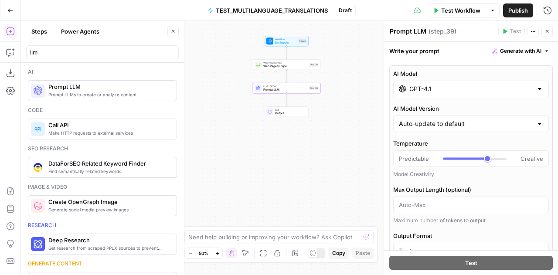
click at [527, 88] on div "GPT-4.1" at bounding box center [471, 89] width 156 height 17
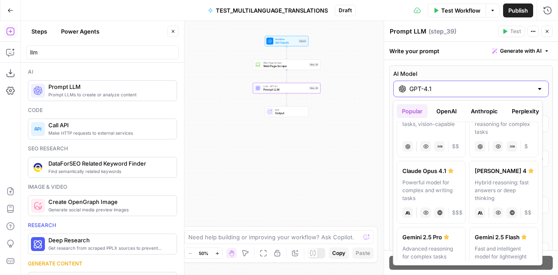
scroll to position [114, 0]
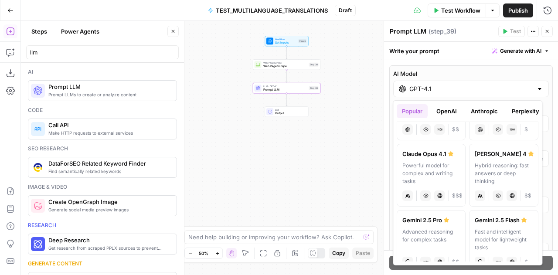
click at [439, 163] on div "Powerful model for complex and writing tasks" at bounding box center [432, 174] width 58 height 24
type input "Claude Opus 4.1"
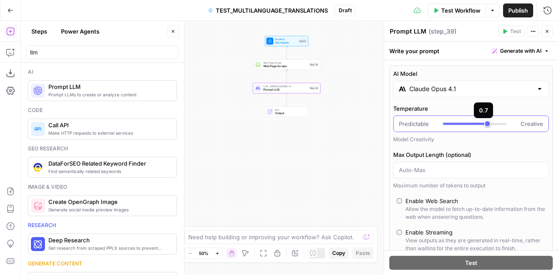
click at [445, 123] on div at bounding box center [465, 124] width 44 height 2
type input "***"
click at [448, 123] on div at bounding box center [475, 124] width 64 height 9
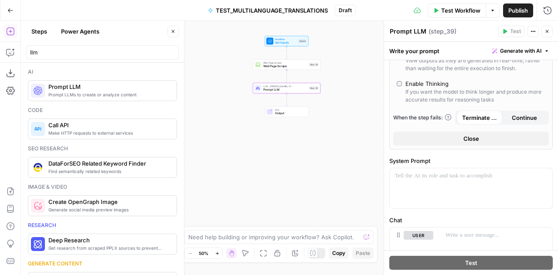
scroll to position [182, 0]
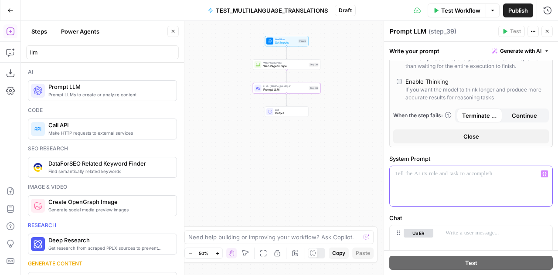
click at [439, 188] on div at bounding box center [471, 186] width 163 height 40
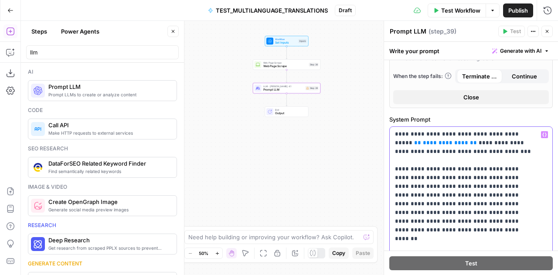
scroll to position [26, 0]
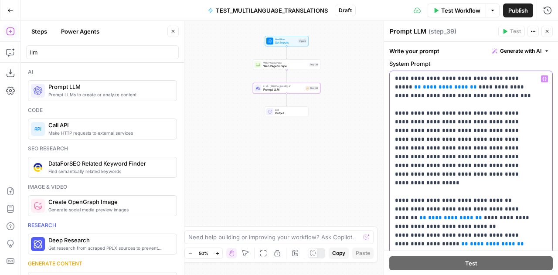
scroll to position [282, 0]
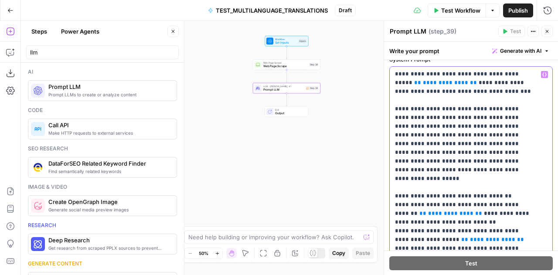
drag, startPoint x: 403, startPoint y: 185, endPoint x: 393, endPoint y: 187, distance: 10.8
click at [393, 187] on div "**********" at bounding box center [468, 245] width 157 height 356
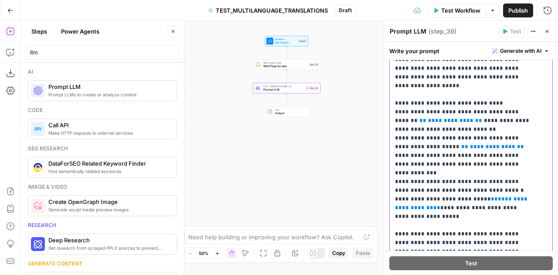
scroll to position [375, 0]
drag, startPoint x: 479, startPoint y: 198, endPoint x: 392, endPoint y: 181, distance: 88.5
click at [392, 181] on div "**********" at bounding box center [468, 151] width 157 height 356
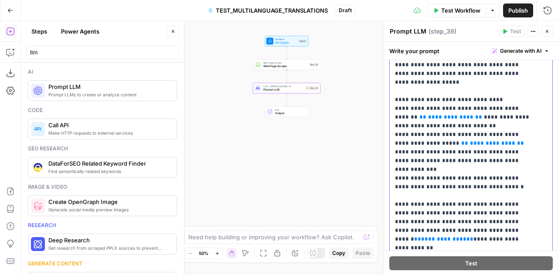
scroll to position [405, 0]
drag, startPoint x: 444, startPoint y: 219, endPoint x: 389, endPoint y: 223, distance: 55.1
click at [389, 223] on div "**********" at bounding box center [471, 63] width 174 height 817
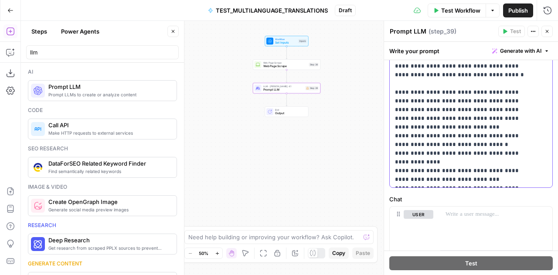
scroll to position [517, 0]
click at [488, 163] on p "**********" at bounding box center [464, 8] width 139 height 349
click at [132, 51] on input "llm" at bounding box center [102, 52] width 145 height 9
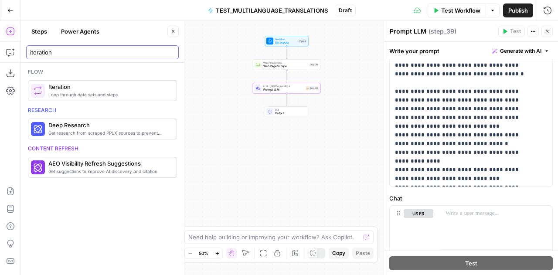
click at [62, 55] on input "iteration" at bounding box center [102, 52] width 145 height 9
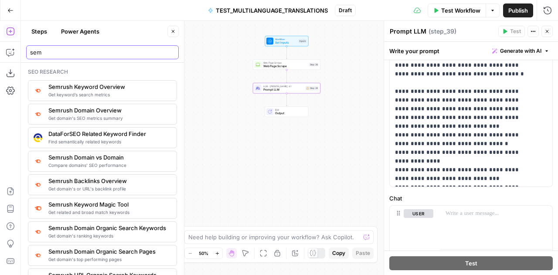
type input "sem"
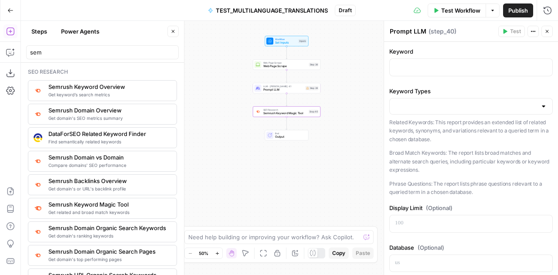
type textarea "Semrush Keyword Magic Tool"
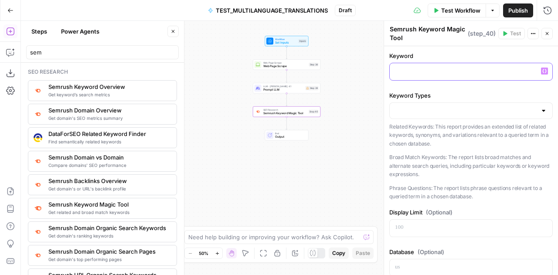
click at [414, 71] on p at bounding box center [471, 71] width 152 height 9
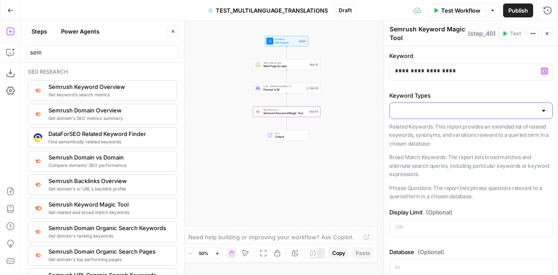
click at [422, 107] on input "Keyword Types" at bounding box center [466, 110] width 142 height 9
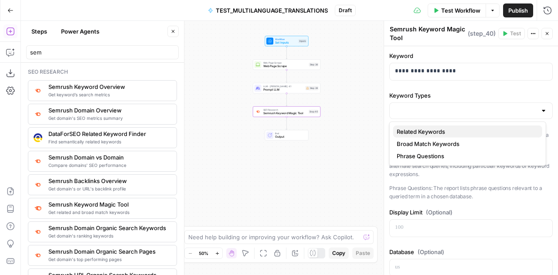
click at [422, 130] on span "Related Keywords" at bounding box center [466, 131] width 139 height 9
type input "Related Keywords"
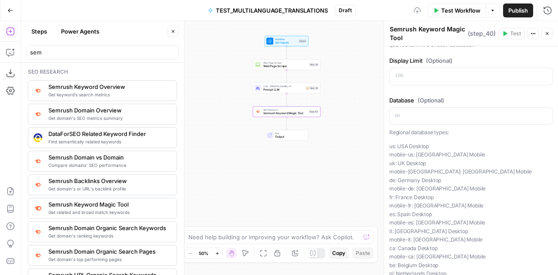
scroll to position [152, 0]
drag, startPoint x: 443, startPoint y: 170, endPoint x: 386, endPoint y: 144, distance: 62.5
click at [386, 144] on div "**********" at bounding box center [471, 148] width 174 height 254
click at [434, 165] on p "us: [GEOGRAPHIC_DATA] Desktop mobile-us: [GEOGRAPHIC_DATA] [GEOGRAPHIC_DATA] [G…" at bounding box center [472, 214] width 164 height 145
drag, startPoint x: 443, startPoint y: 169, endPoint x: 389, endPoint y: 145, distance: 58.6
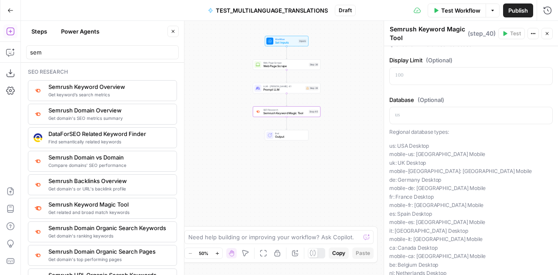
click at [390, 145] on p "us: [GEOGRAPHIC_DATA] Desktop mobile-us: [GEOGRAPHIC_DATA] [GEOGRAPHIC_DATA] [G…" at bounding box center [472, 214] width 164 height 145
copy p "us: [GEOGRAPHIC_DATA] Desktop mobile-us: [GEOGRAPHIC_DATA] [GEOGRAPHIC_DATA] [G…"
click at [405, 111] on p at bounding box center [471, 115] width 152 height 9
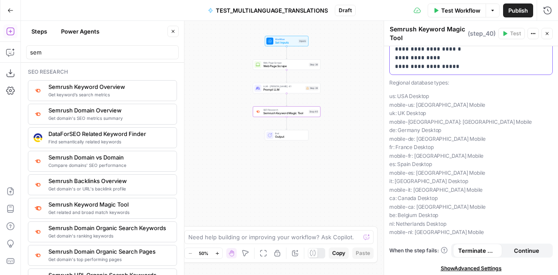
scroll to position [87, 0]
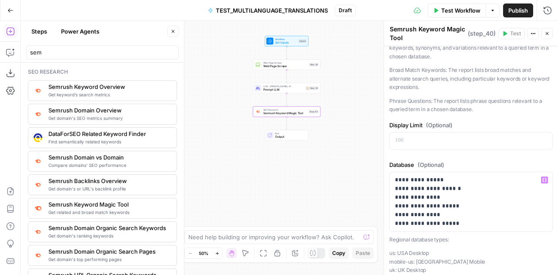
click at [354, 185] on div "Workflow Set Inputs Inputs Web Page Scrape Web Page Scrape Step 38 LLM · [PERSO…" at bounding box center [289, 148] width 537 height 254
click at [51, 46] on div "sem" at bounding box center [102, 52] width 153 height 14
type input "s"
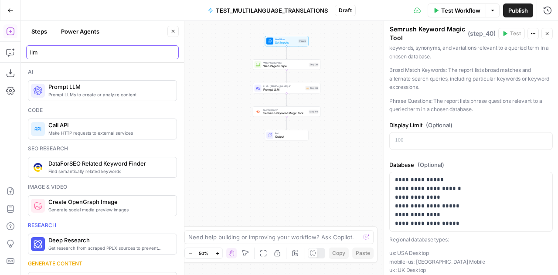
type input "llm"
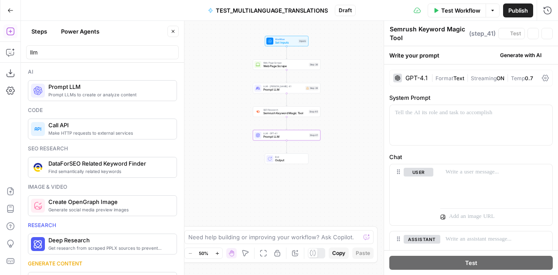
type textarea "Prompt LLM"
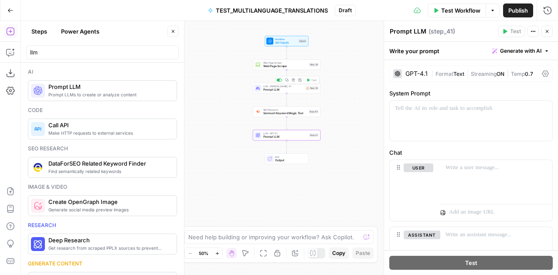
click at [271, 90] on span "Prompt LLM" at bounding box center [283, 90] width 41 height 4
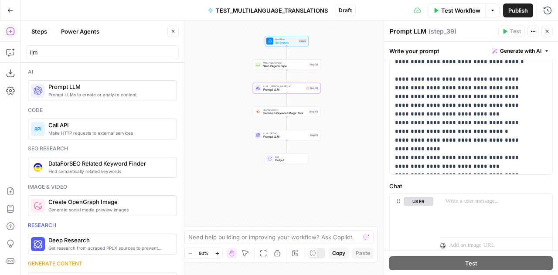
scroll to position [282, 0]
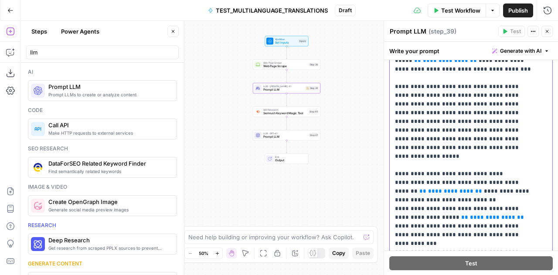
scroll to position [0, 0]
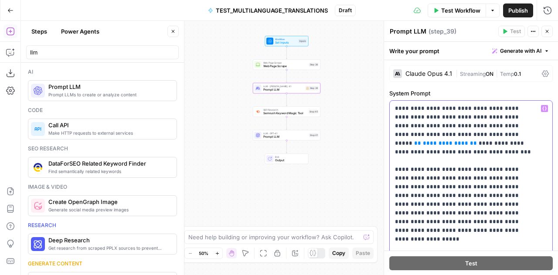
drag, startPoint x: 518, startPoint y: 232, endPoint x: 395, endPoint y: 104, distance: 177.4
copy p "**********"
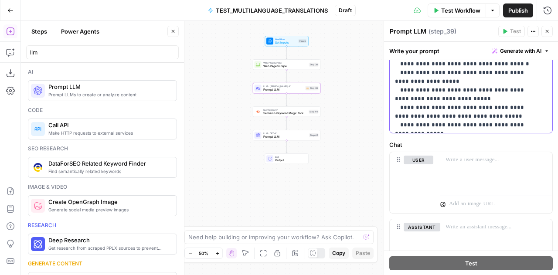
scroll to position [324, 0]
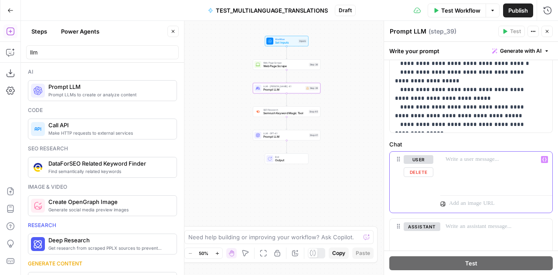
click at [463, 177] on div at bounding box center [497, 172] width 112 height 40
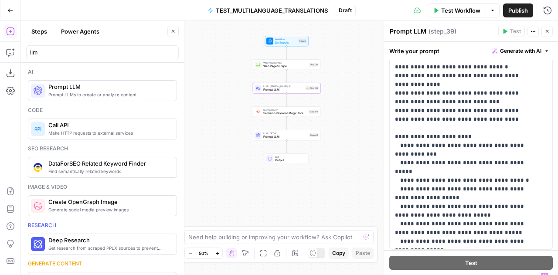
scroll to position [359, 0]
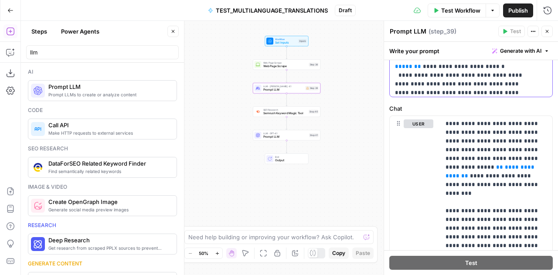
scroll to position [297, 0]
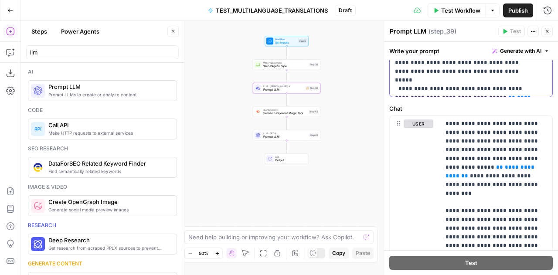
drag, startPoint x: 393, startPoint y: 69, endPoint x: 477, endPoint y: 100, distance: 89.4
click at [477, 100] on div "**********" at bounding box center [471, 60] width 174 height 719
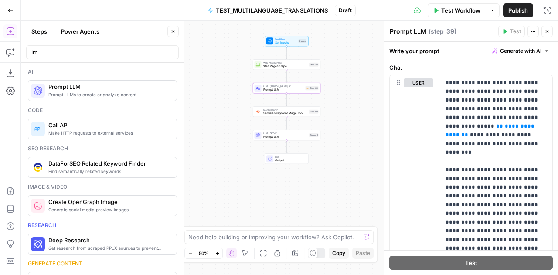
click at [292, 139] on span "Prompt LLM" at bounding box center [285, 137] width 44 height 4
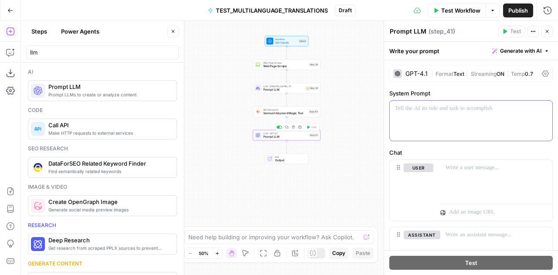
click at [422, 123] on div at bounding box center [471, 121] width 163 height 40
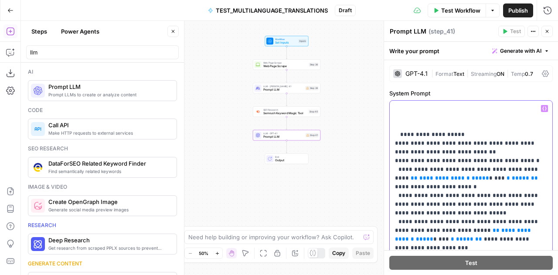
click at [503, 170] on p "**********" at bounding box center [468, 187] width 146 height 166
drag, startPoint x: 523, startPoint y: 170, endPoint x: 484, endPoint y: 180, distance: 40.5
click at [484, 180] on p "**********" at bounding box center [468, 187] width 146 height 166
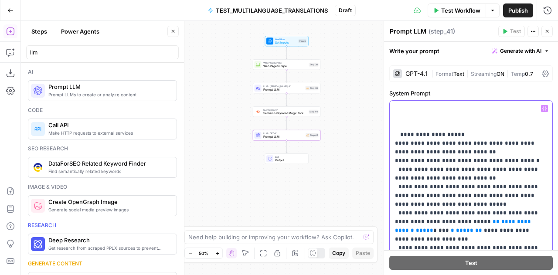
drag, startPoint x: 475, startPoint y: 222, endPoint x: 438, endPoint y: 230, distance: 37.9
click at [438, 230] on p "**********" at bounding box center [468, 182] width 146 height 157
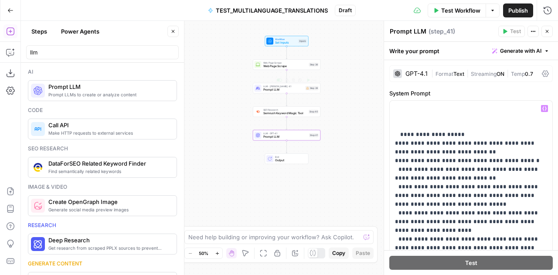
click at [266, 89] on span "Prompt LLM" at bounding box center [283, 90] width 41 height 4
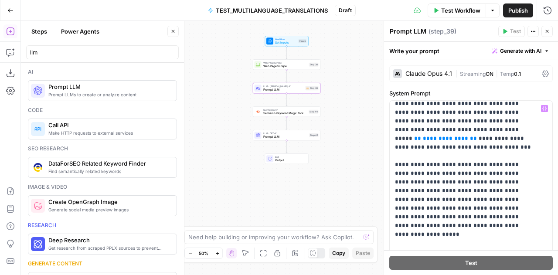
scroll to position [6, 0]
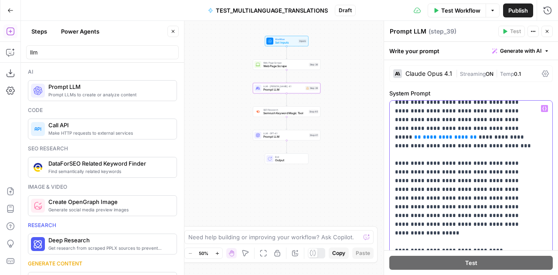
drag, startPoint x: 509, startPoint y: 154, endPoint x: 448, endPoint y: 198, distance: 75.0
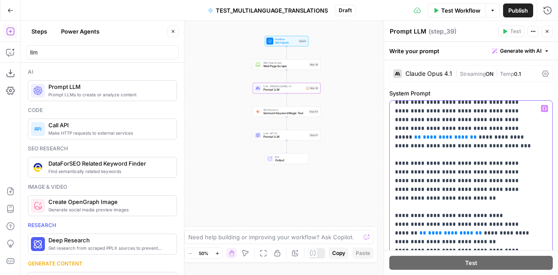
drag, startPoint x: 448, startPoint y: 198, endPoint x: 397, endPoint y: 150, distance: 70.4
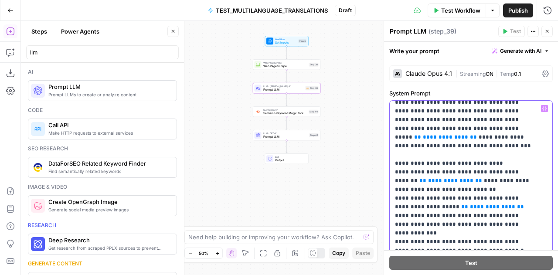
scroll to position [0, 0]
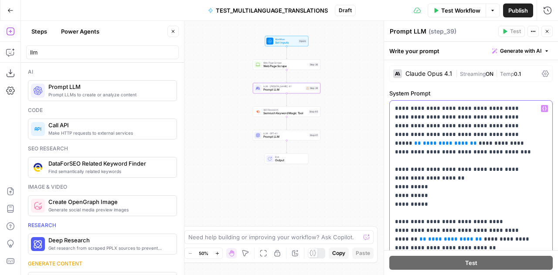
scroll to position [0, 0]
drag, startPoint x: 449, startPoint y: 196, endPoint x: 392, endPoint y: 159, distance: 68.1
click at [392, 159] on div "**********" at bounding box center [468, 279] width 157 height 356
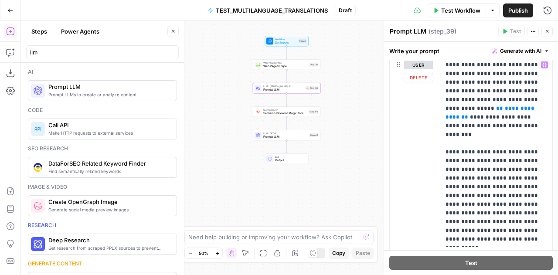
scroll to position [432, 0]
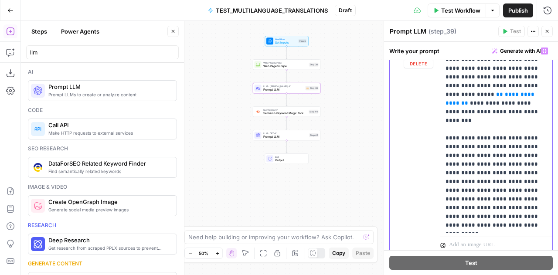
drag, startPoint x: 537, startPoint y: 225, endPoint x: 441, endPoint y: 127, distance: 136.6
click at [441, 127] on div "**********" at bounding box center [497, 138] width 112 height 190
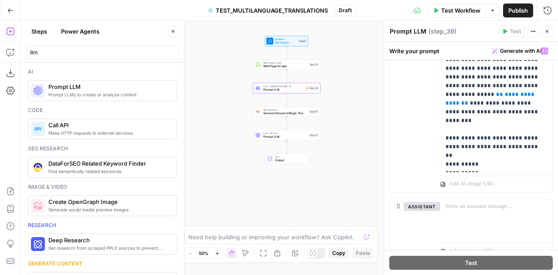
click at [274, 114] on span "Semrush Keyword Magic Tool" at bounding box center [285, 113] width 44 height 4
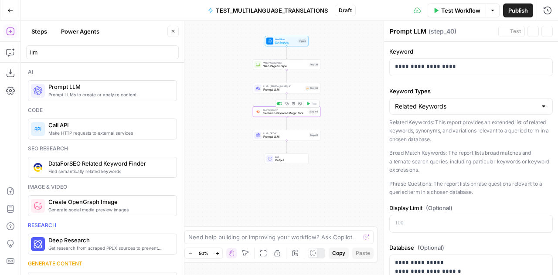
type textarea "Semrush Keyword Magic Tool"
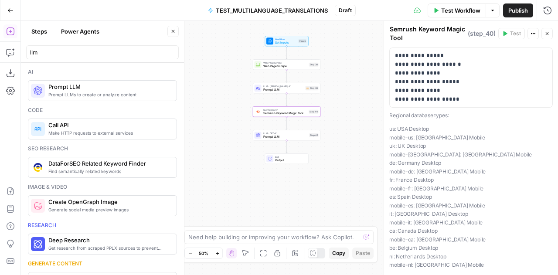
scroll to position [245, 0]
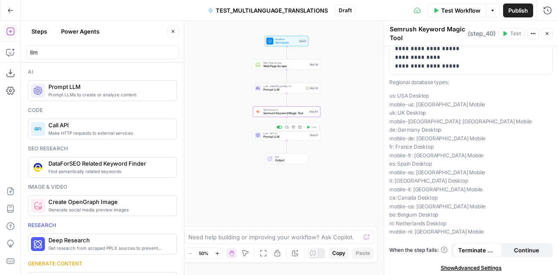
click at [280, 137] on span "Prompt LLM" at bounding box center [285, 137] width 44 height 4
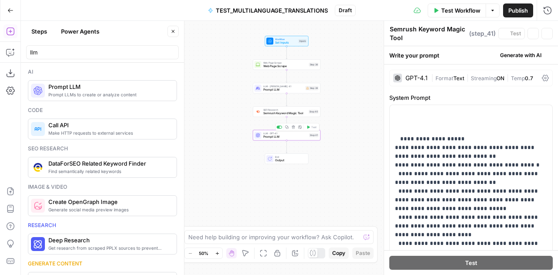
type textarea "Prompt LLM"
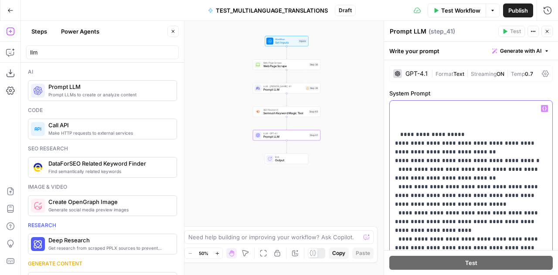
click at [401, 109] on p "**********" at bounding box center [468, 178] width 146 height 148
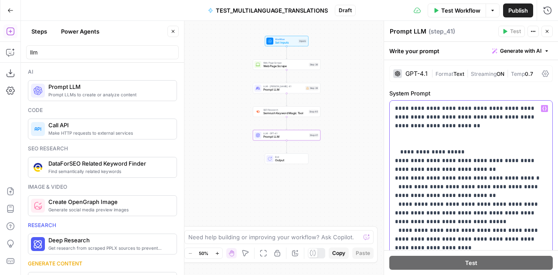
drag, startPoint x: 502, startPoint y: 162, endPoint x: 499, endPoint y: 167, distance: 5.3
click at [499, 167] on p "**********" at bounding box center [468, 187] width 146 height 166
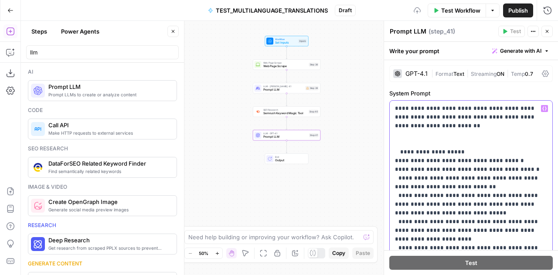
click at [456, 126] on p "**********" at bounding box center [468, 182] width 146 height 157
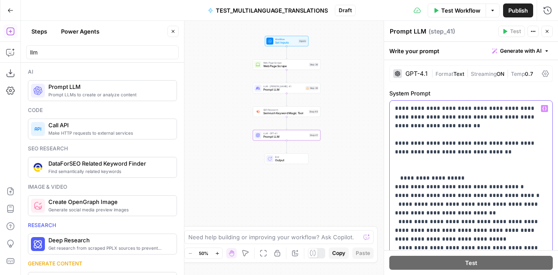
click at [409, 161] on p "**********" at bounding box center [468, 195] width 146 height 183
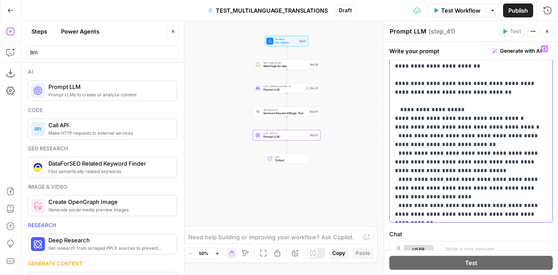
scroll to position [61, 0]
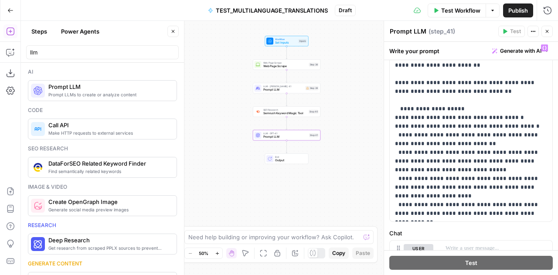
click at [53, 44] on div "llm" at bounding box center [102, 50] width 153 height 17
click at [51, 49] on input "llm" at bounding box center [102, 52] width 145 height 9
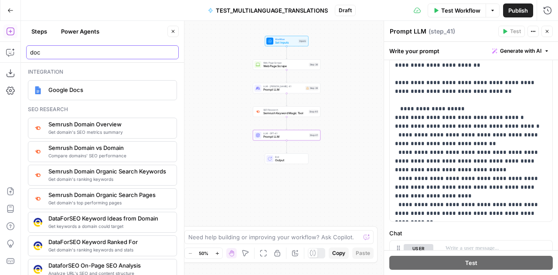
type input "doc"
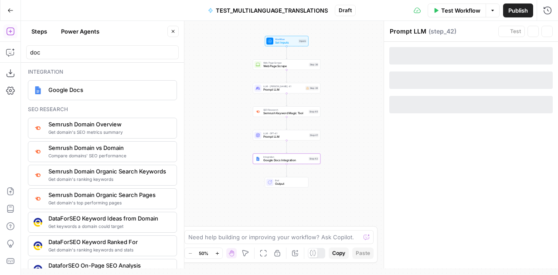
type textarea "Google Docs Integration"
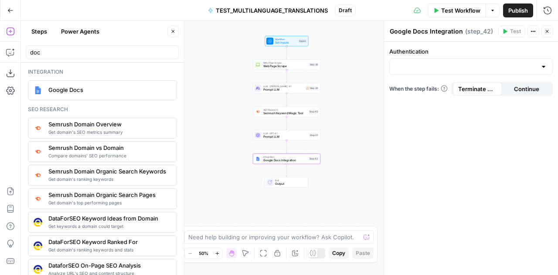
click at [538, 56] on div "Authentication" at bounding box center [472, 61] width 164 height 28
click at [538, 66] on div at bounding box center [472, 66] width 164 height 17
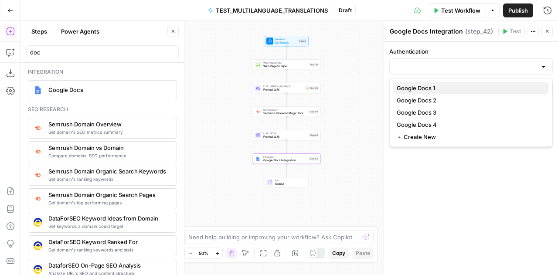
click at [456, 89] on span "Google Docs 1" at bounding box center [469, 88] width 145 height 9
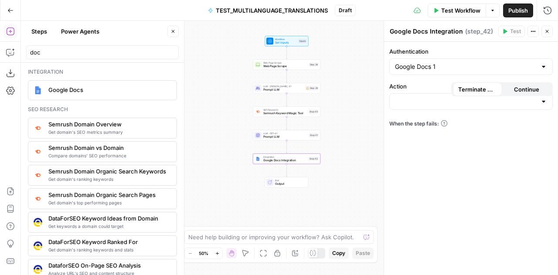
type input "Google Docs 1"
click at [449, 95] on div at bounding box center [472, 101] width 164 height 17
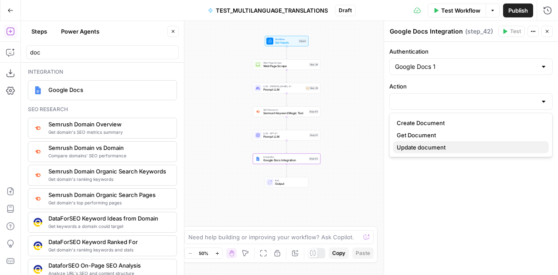
click at [433, 146] on span "Update document" at bounding box center [469, 147] width 145 height 9
type input "Update document"
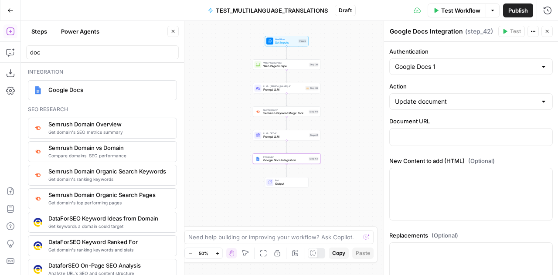
click at [482, 106] on div "Update document" at bounding box center [472, 101] width 164 height 17
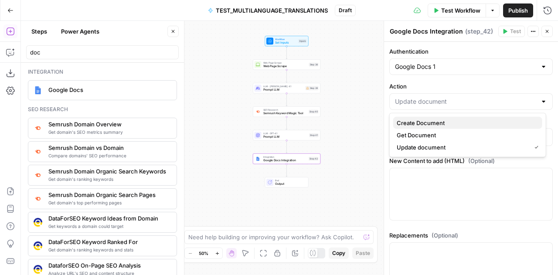
click at [444, 119] on span "Create Document" at bounding box center [466, 123] width 139 height 9
type input "Create Document"
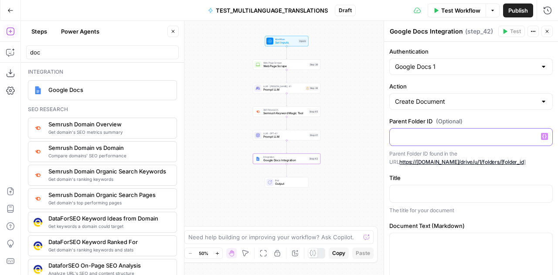
click at [422, 132] on p at bounding box center [471, 136] width 152 height 9
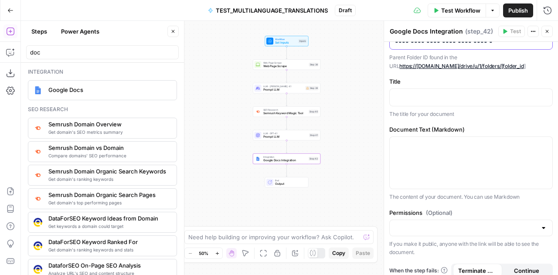
scroll to position [104, 0]
click at [409, 96] on p at bounding box center [471, 96] width 152 height 9
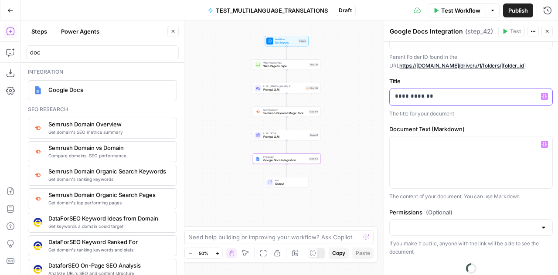
scroll to position [109, 0]
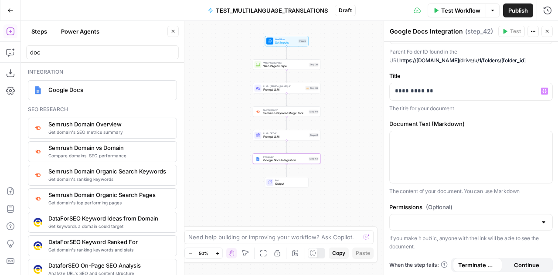
click at [532, 224] on div at bounding box center [472, 222] width 164 height 17
click at [496, 254] on span "Public" at bounding box center [466, 254] width 139 height 9
type input "Public"
click at [173, 31] on icon "button" at bounding box center [173, 31] width 3 height 3
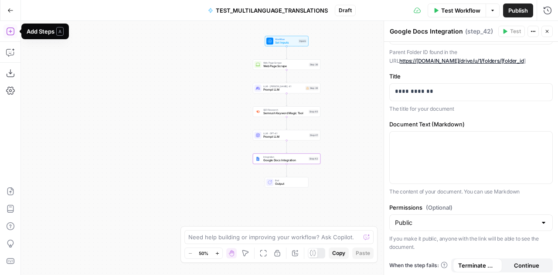
click at [10, 31] on icon "button" at bounding box center [10, 31] width 9 height 9
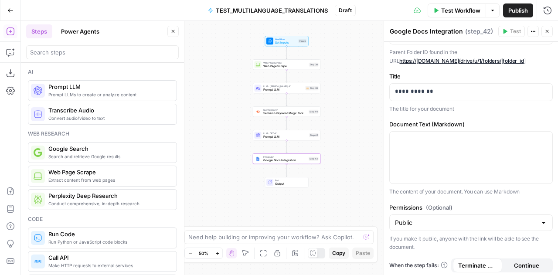
click at [10, 44] on div "Add Steps Copilot Download as JSON Settings Import JSON AirOps Academy Help Giv…" at bounding box center [10, 148] width 21 height 254
click at [11, 48] on icon "button" at bounding box center [10, 52] width 9 height 9
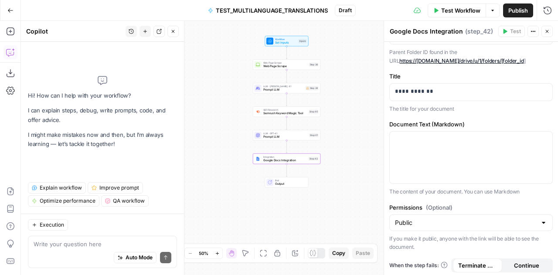
click at [63, 245] on textarea at bounding box center [103, 244] width 138 height 9
paste textarea "[URL][DOMAIN_NAME]"
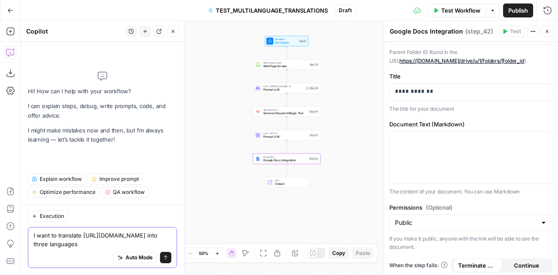
click at [90, 242] on textarea "I want to translate [URL][DOMAIN_NAME] into three languages" at bounding box center [103, 239] width 138 height 17
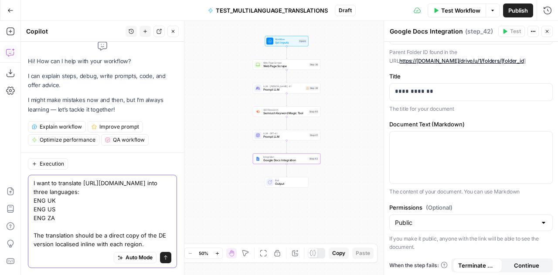
scroll to position [32, 0]
click at [157, 226] on textarea "I want to translate [URL][DOMAIN_NAME] into three languages: ENG UK ENG US ENG …" at bounding box center [103, 214] width 138 height 70
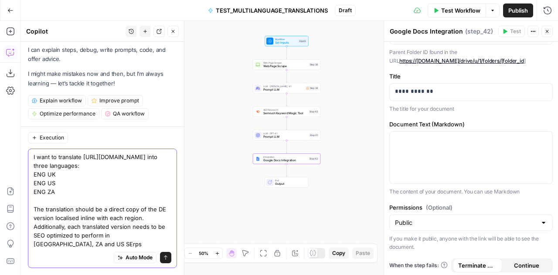
scroll to position [51, 0]
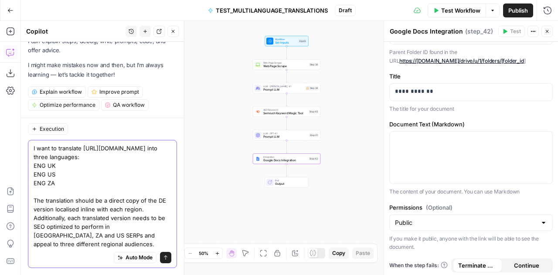
click at [92, 246] on textarea "I want to translate [URL][DOMAIN_NAME] into three languages: ENG UK ENG US ENG …" at bounding box center [103, 196] width 138 height 105
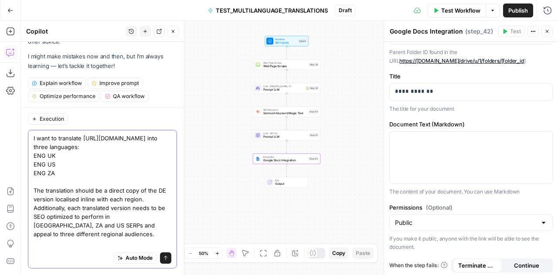
scroll to position [33, 0]
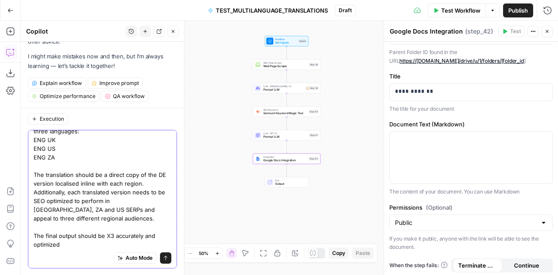
click at [143, 226] on textarea "I want to translate [URL][DOMAIN_NAME] into three languages: ENG UK ENG US ENG …" at bounding box center [103, 183] width 138 height 131
click at [124, 236] on textarea "I want to translate [URL][DOMAIN_NAME] into three languages: ENG UK ENG US ENG …" at bounding box center [103, 183] width 138 height 131
click at [115, 226] on textarea "I want to translate [URL][DOMAIN_NAME] into three languages: ENG UK ENG US ENG …" at bounding box center [103, 183] width 138 height 131
click at [147, 235] on textarea "I want to translate [URL][DOMAIN_NAME] into three languages: ENG UK ENG US ENG …" at bounding box center [103, 183] width 138 height 131
type textarea "I want to translate [URL][DOMAIN_NAME] into three languages: ENG UK ENG US ENG …"
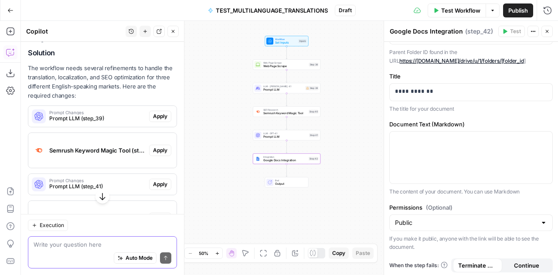
scroll to position [281, 0]
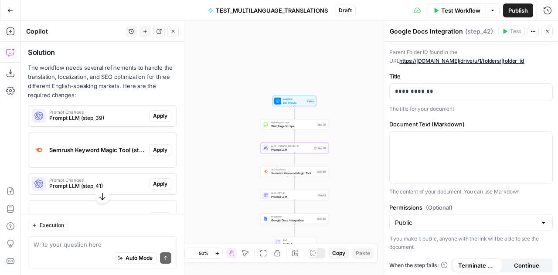
click at [95, 122] on span "Prompt LLM (step_39)" at bounding box center [97, 118] width 96 height 8
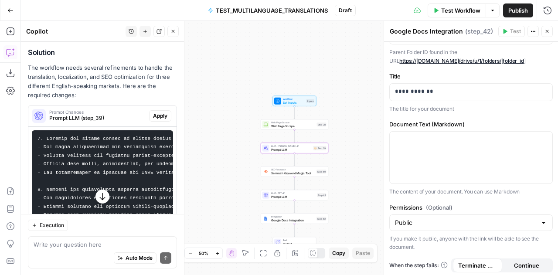
click at [153, 120] on span "Apply" at bounding box center [160, 116] width 14 height 8
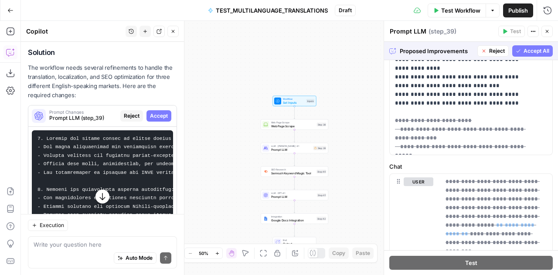
scroll to position [302, 0]
click at [516, 49] on button "Accept All" at bounding box center [533, 50] width 41 height 11
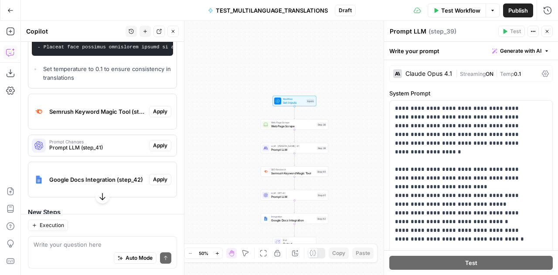
scroll to position [506, 0]
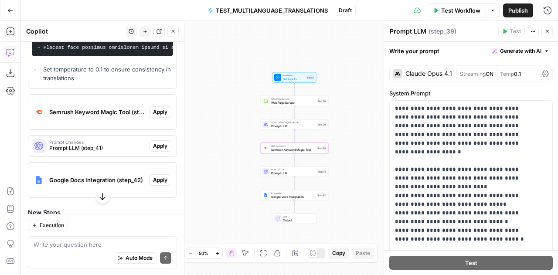
click at [96, 116] on span "Semrush Keyword Magic Tool (step_40)" at bounding box center [97, 112] width 96 height 9
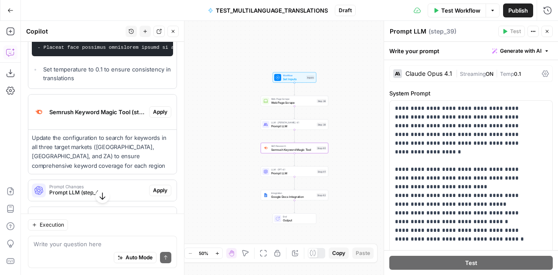
click at [96, 116] on span "Semrush Keyword Magic Tool (step_40)" at bounding box center [97, 112] width 96 height 9
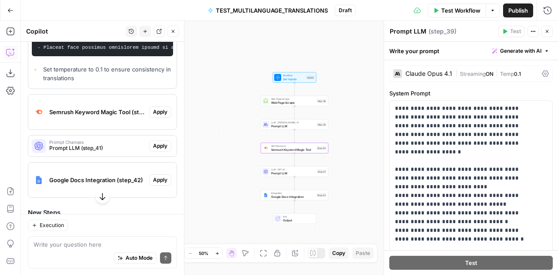
click at [96, 116] on span "Semrush Keyword Magic Tool (step_40)" at bounding box center [97, 112] width 96 height 9
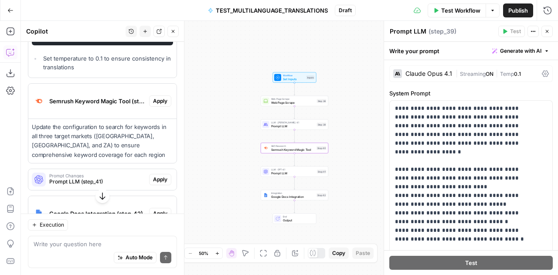
scroll to position [527, 0]
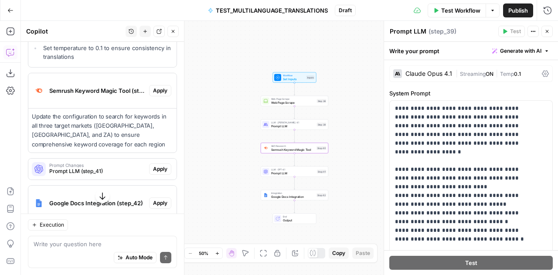
click at [117, 149] on p "Update the configuration to search for keywords in all three target markets ([G…" at bounding box center [102, 130] width 141 height 37
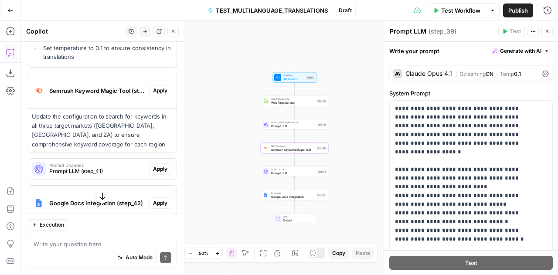
click at [117, 149] on p "Update the configuration to search for keywords in all three target markets ([G…" at bounding box center [102, 130] width 141 height 37
click at [103, 95] on span "Semrush Keyword Magic Tool (step_40)" at bounding box center [97, 90] width 96 height 9
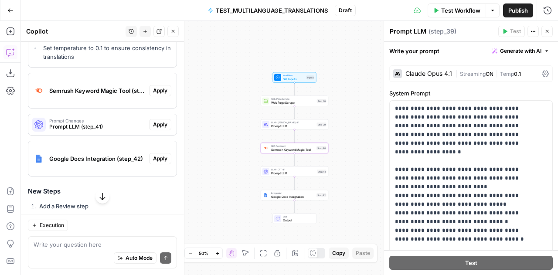
click at [103, 95] on span "Semrush Keyword Magic Tool (step_40)" at bounding box center [97, 90] width 96 height 9
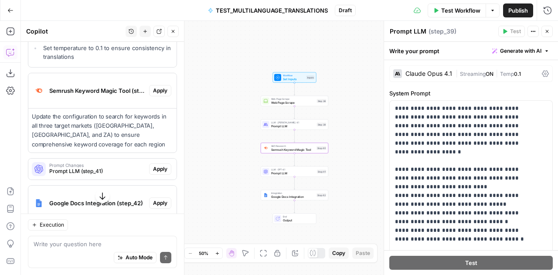
click at [153, 95] on span "Apply" at bounding box center [160, 91] width 14 height 8
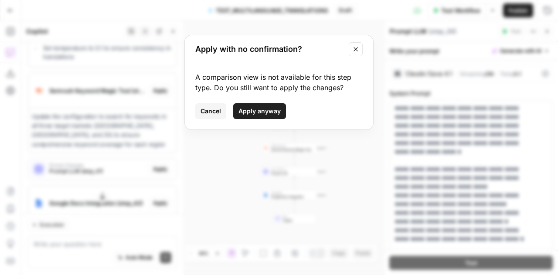
click at [254, 110] on span "Apply anyway" at bounding box center [260, 111] width 42 height 9
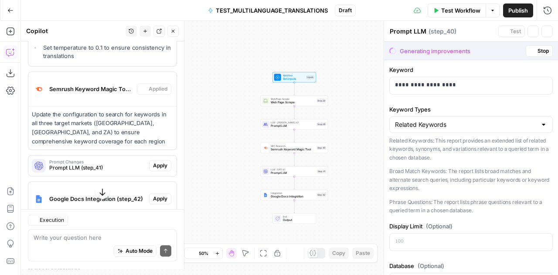
type textarea "Semrush Keyword Magic Tool"
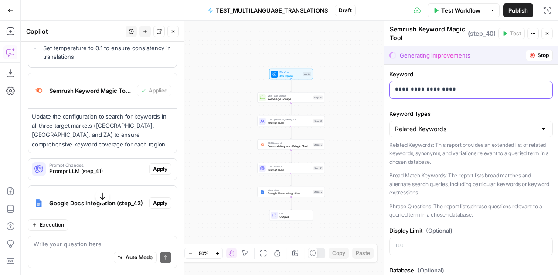
click at [528, 82] on div "**********" at bounding box center [471, 90] width 163 height 17
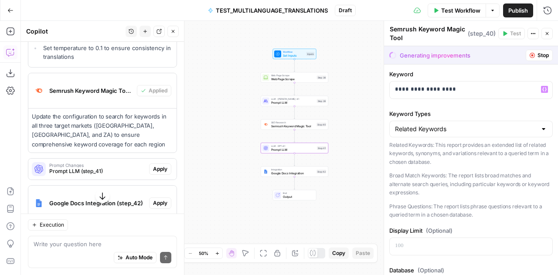
click at [153, 173] on span "Apply" at bounding box center [160, 169] width 14 height 8
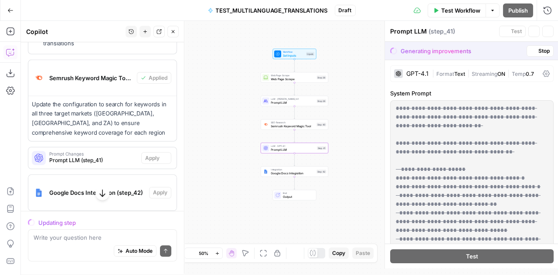
scroll to position [513, 0]
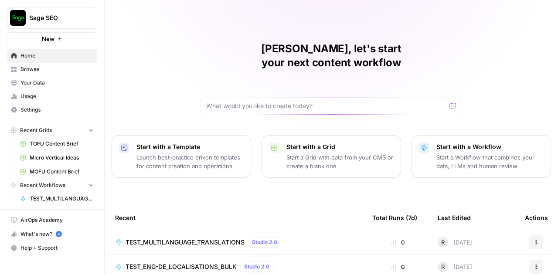
click at [45, 83] on span "Your Data" at bounding box center [57, 83] width 73 height 8
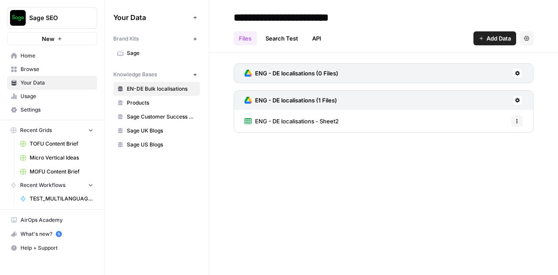
click at [58, 68] on span "Browse" at bounding box center [57, 69] width 73 height 8
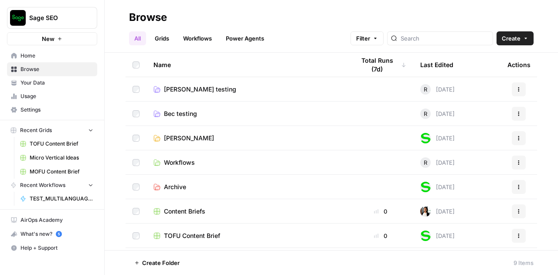
click at [42, 108] on span "Settings" at bounding box center [57, 110] width 73 height 8
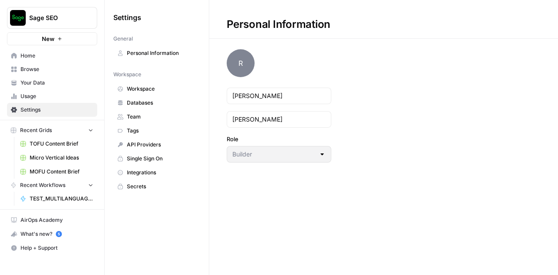
click at [142, 172] on span "Integrations" at bounding box center [161, 173] width 69 height 8
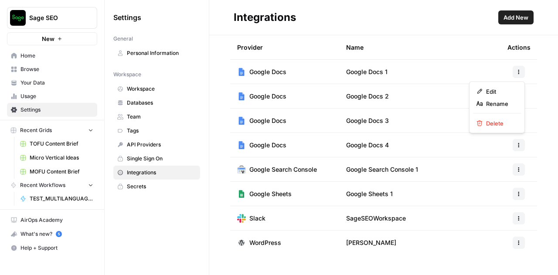
click at [520, 70] on icon "button" at bounding box center [518, 71] width 5 height 5
click at [494, 92] on span "Edit" at bounding box center [500, 91] width 28 height 9
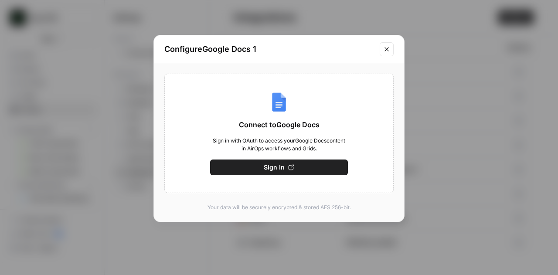
click at [282, 163] on span "Sign In" at bounding box center [274, 167] width 21 height 9
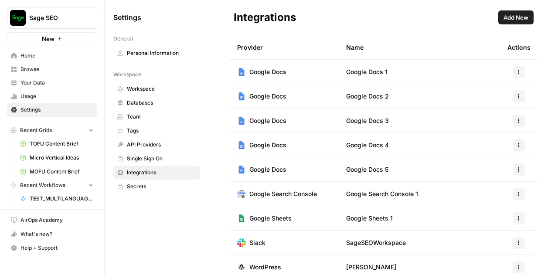
drag, startPoint x: 306, startPoint y: 69, endPoint x: 331, endPoint y: 29, distance: 47.6
click at [331, 29] on header "Integrations Add New" at bounding box center [383, 17] width 349 height 35
